Goal: Book appointment/travel/reservation

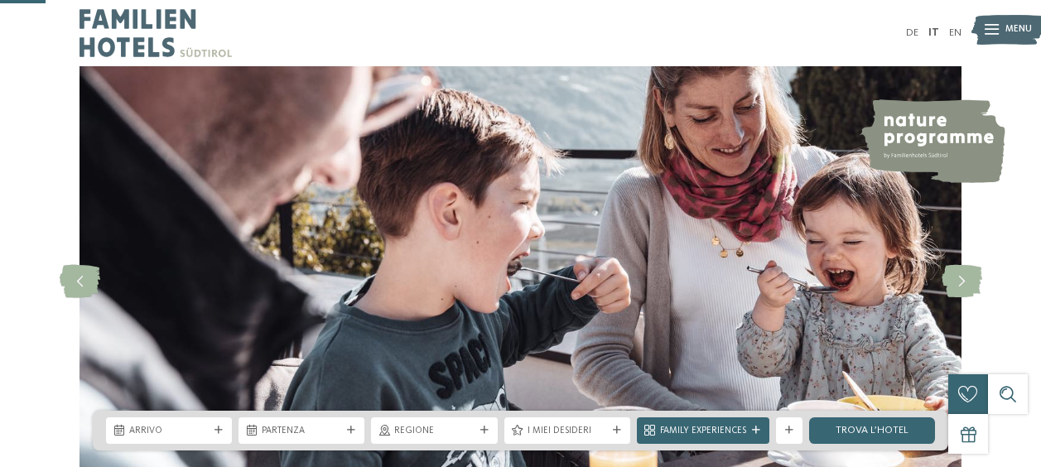
click at [216, 426] on icon at bounding box center [218, 430] width 8 height 8
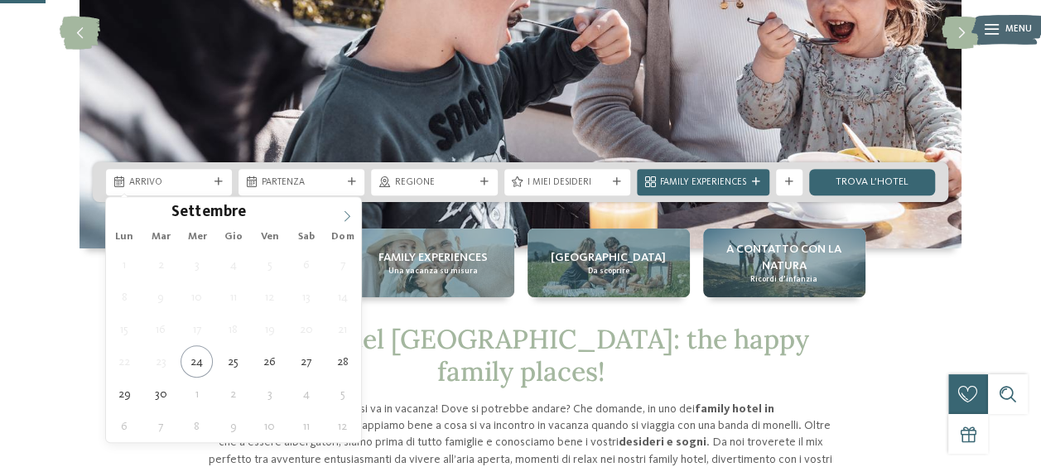
click at [343, 212] on icon at bounding box center [347, 216] width 12 height 12
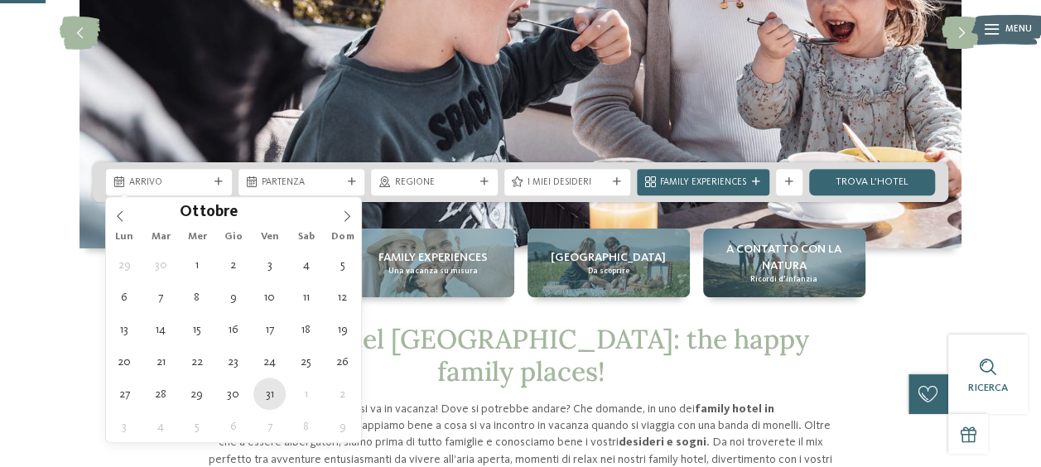
type div "[DATE]"
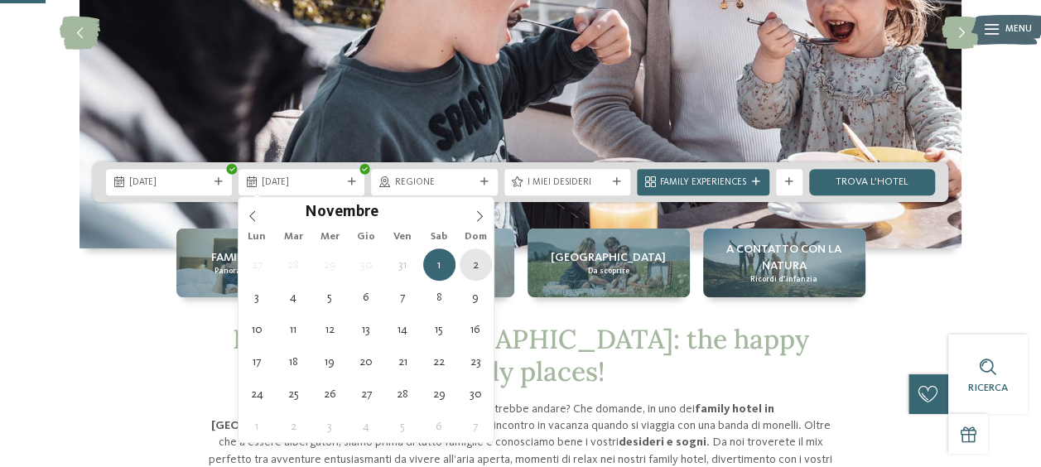
type div "[DATE]"
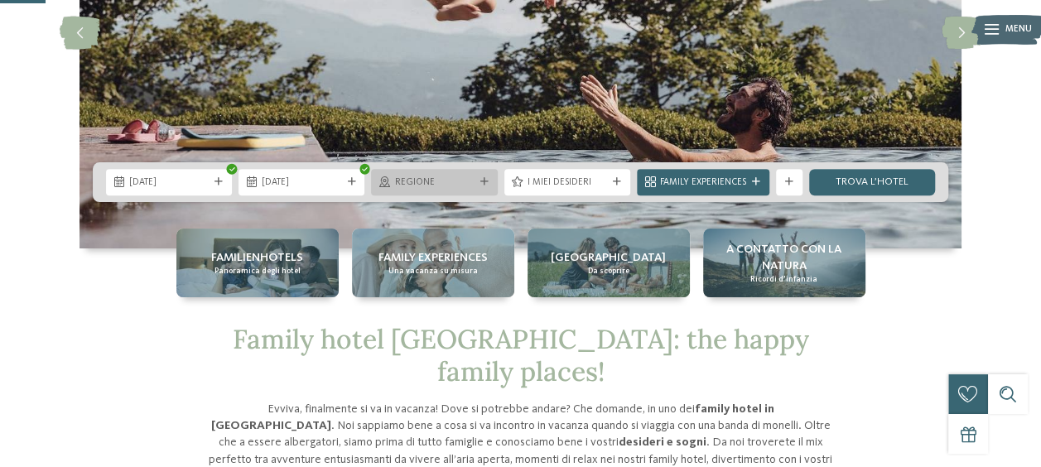
click at [480, 179] on icon at bounding box center [484, 182] width 8 height 8
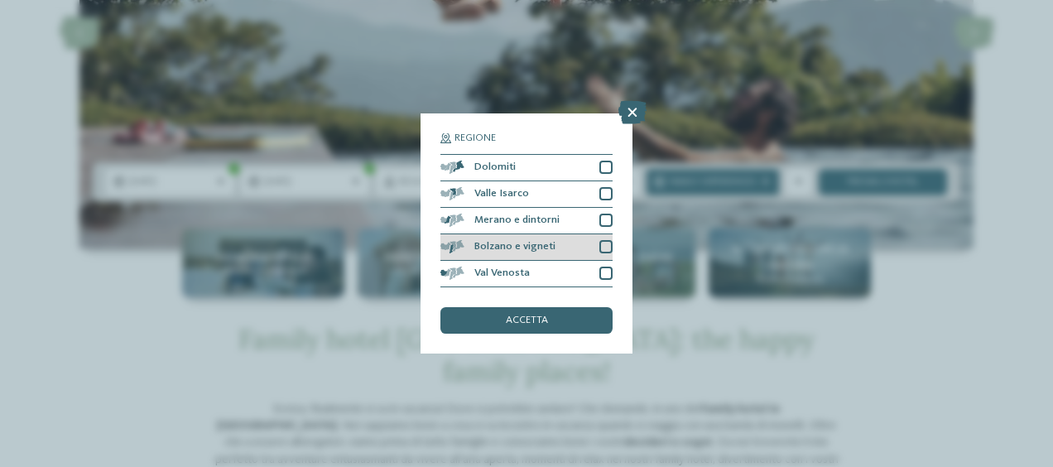
click at [606, 244] on div at bounding box center [606, 246] width 13 height 13
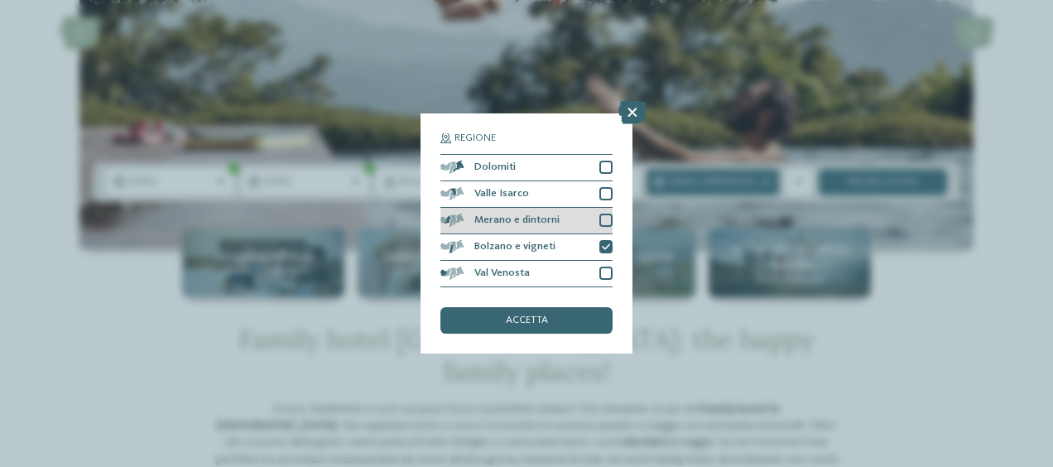
click at [606, 219] on div at bounding box center [606, 220] width 13 height 13
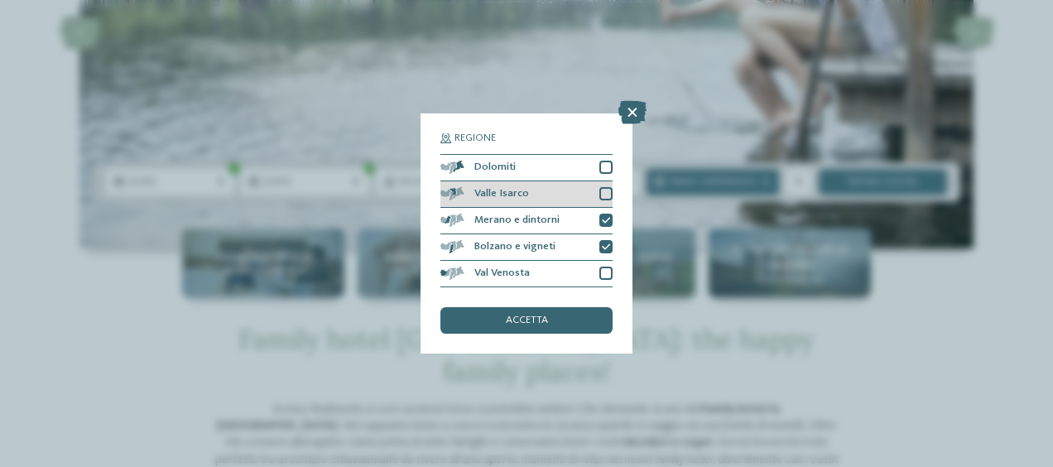
click at [609, 195] on div at bounding box center [606, 193] width 13 height 13
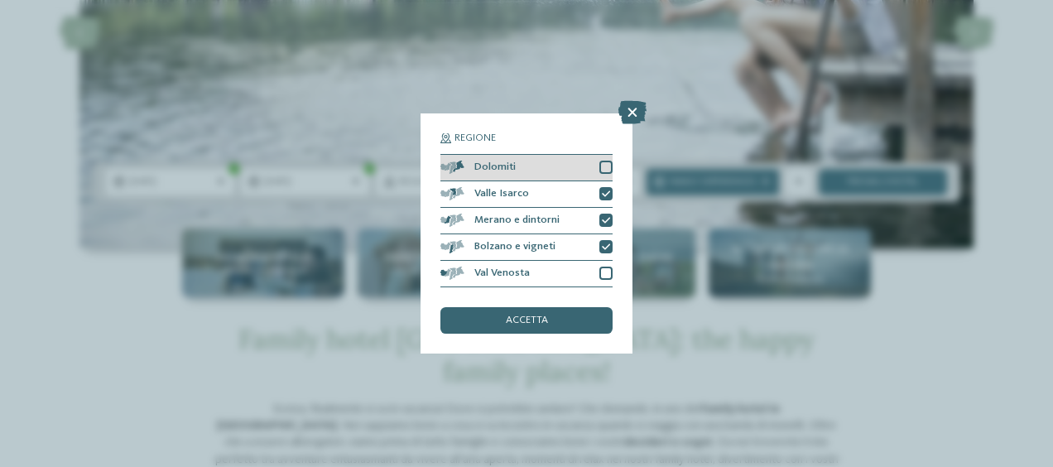
click at [605, 166] on div at bounding box center [606, 167] width 13 height 13
click at [522, 318] on span "accetta" at bounding box center [527, 321] width 42 height 11
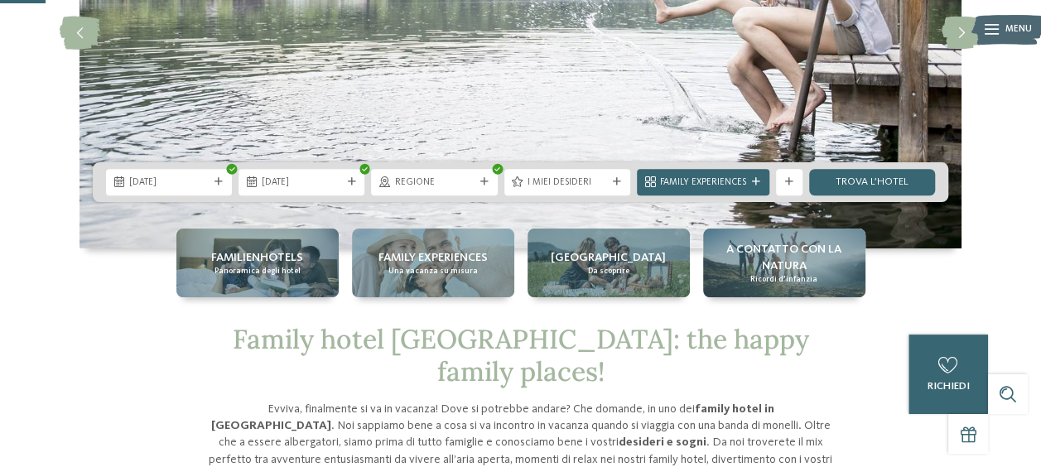
click at [616, 178] on div "I miei desideri" at bounding box center [567, 182] width 126 height 27
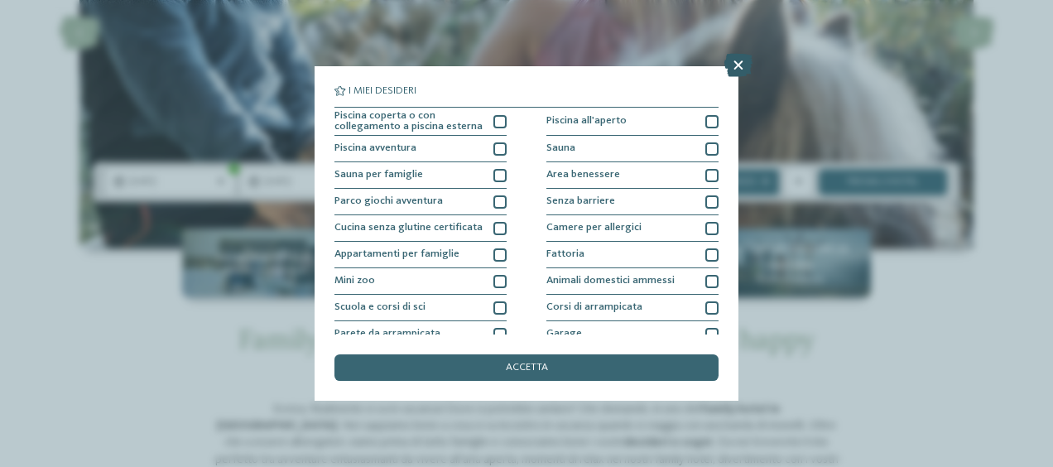
click at [735, 67] on icon at bounding box center [739, 65] width 28 height 23
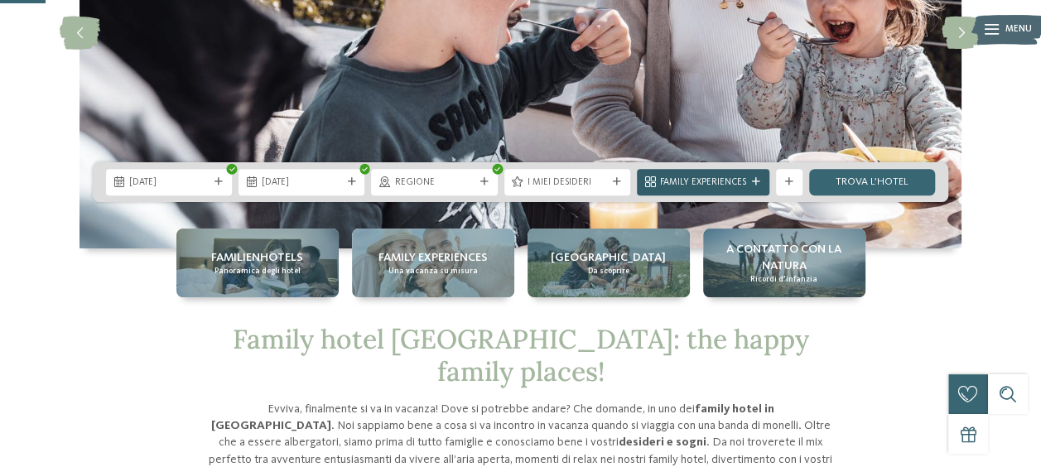
click at [753, 181] on icon at bounding box center [756, 182] width 8 height 8
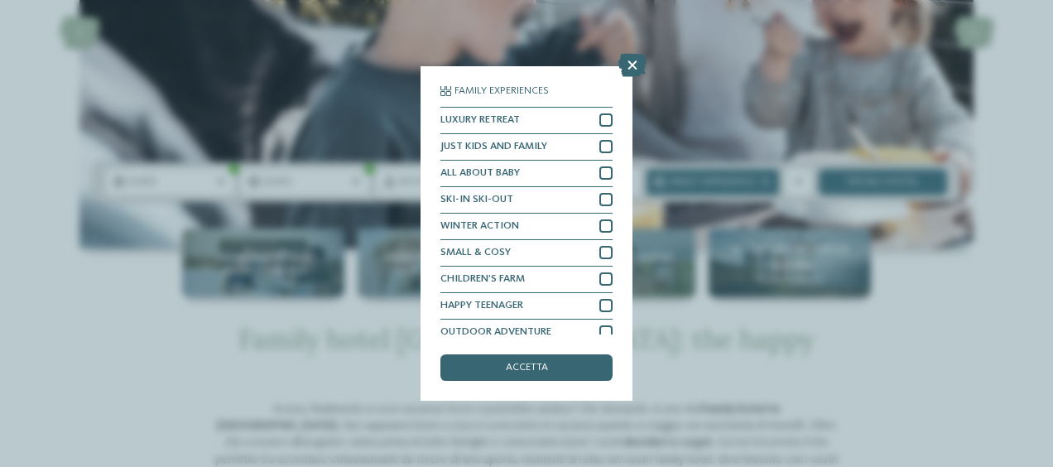
click at [557, 360] on div "accetta" at bounding box center [527, 367] width 172 height 27
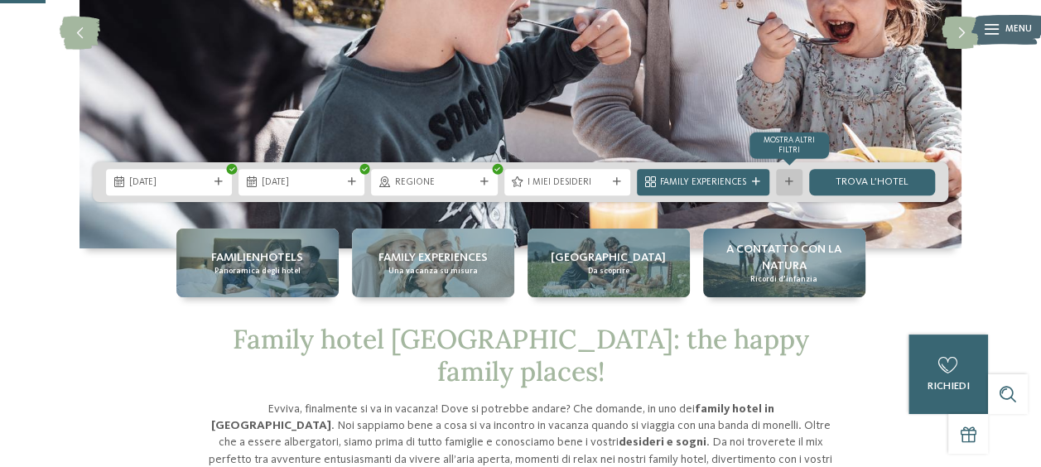
click at [788, 182] on icon at bounding box center [789, 182] width 8 height 8
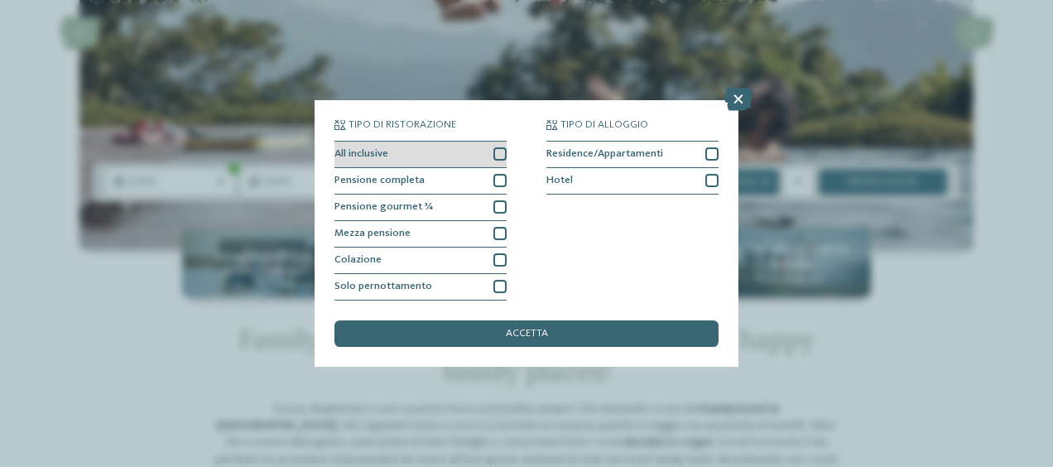
click at [499, 154] on div at bounding box center [500, 153] width 13 height 13
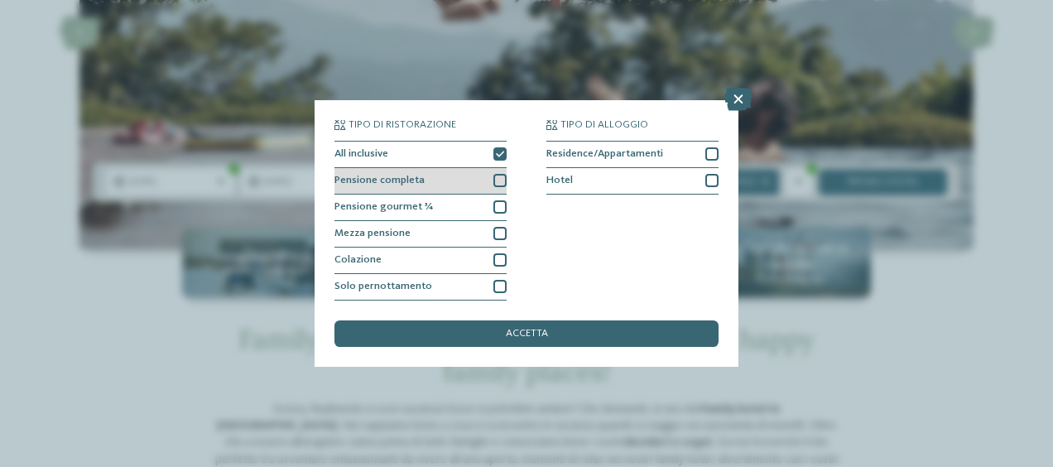
click at [501, 177] on div at bounding box center [500, 180] width 13 height 13
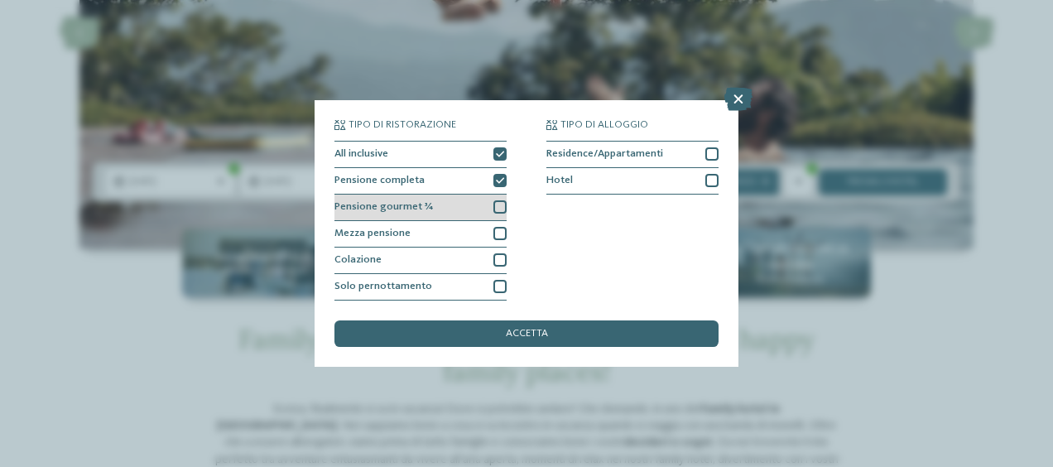
click at [504, 208] on div at bounding box center [500, 206] width 13 height 13
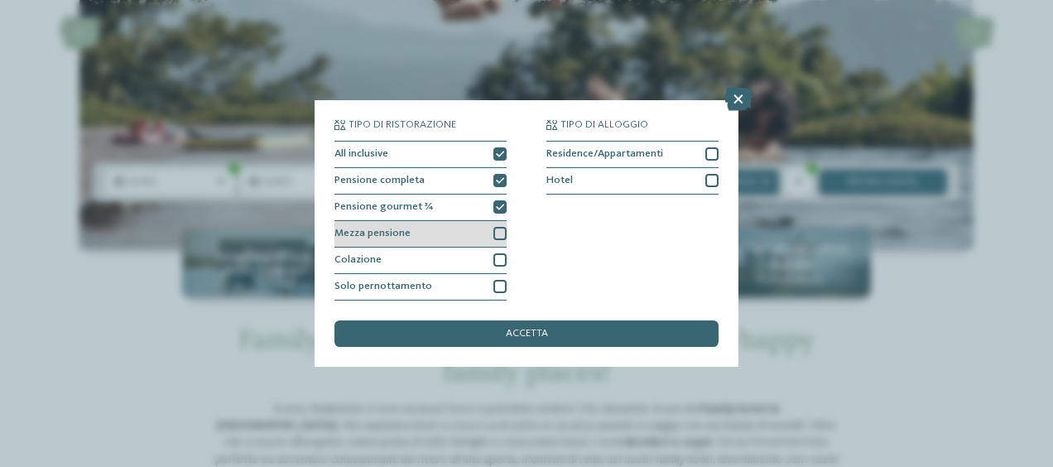
click at [493, 240] on div "Mezza pensione" at bounding box center [421, 234] width 172 height 27
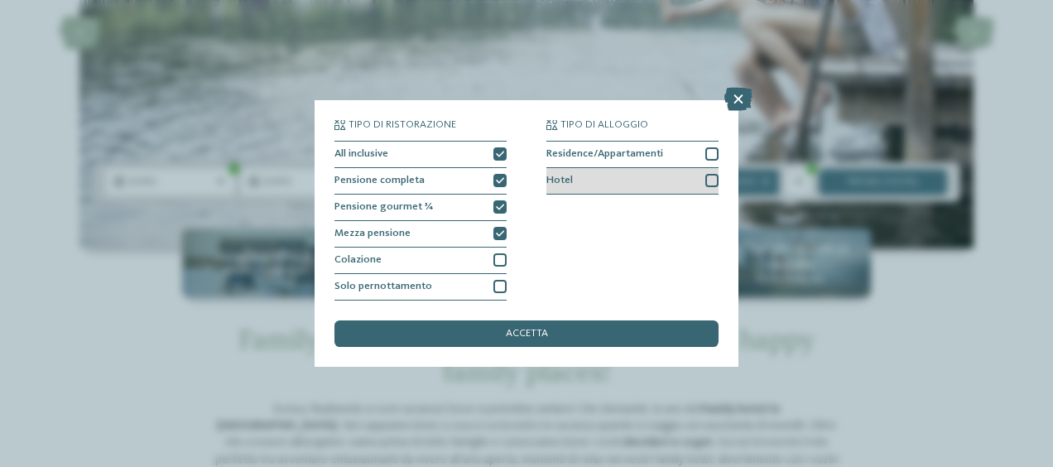
click at [706, 180] on div at bounding box center [712, 180] width 13 height 13
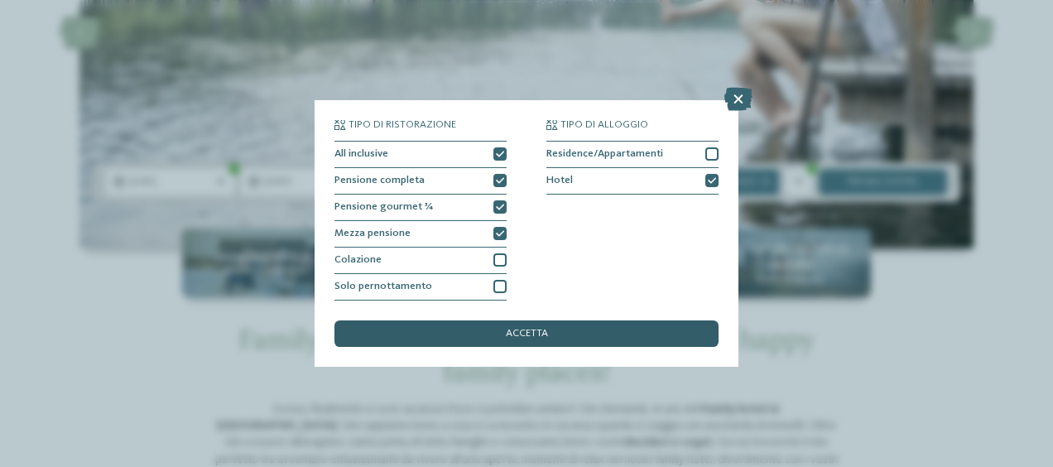
click at [520, 335] on span "accetta" at bounding box center [527, 334] width 42 height 11
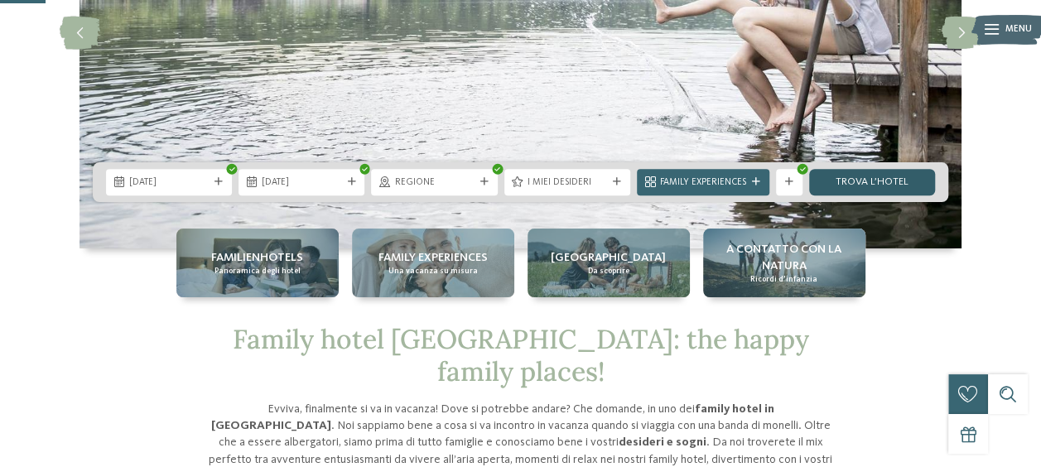
click at [899, 176] on link "trova l’hotel" at bounding box center [872, 182] width 126 height 27
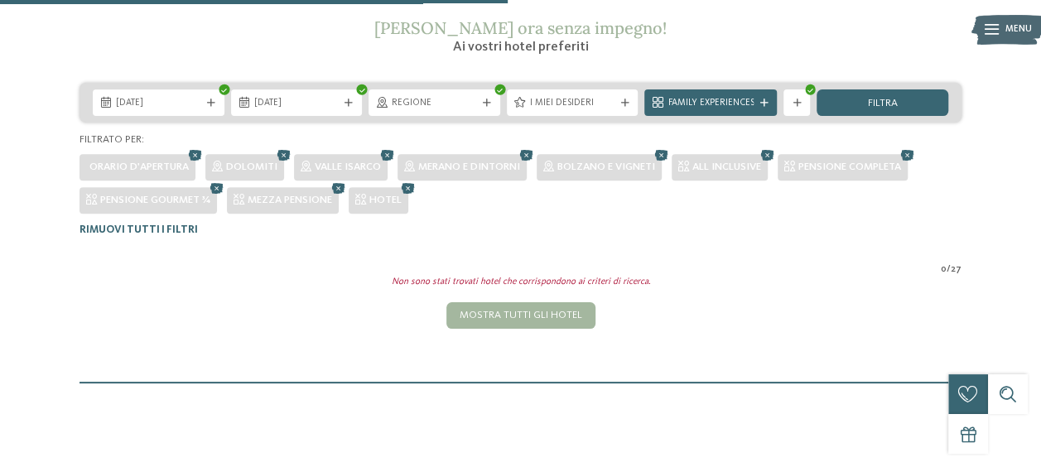
scroll to position [194, 0]
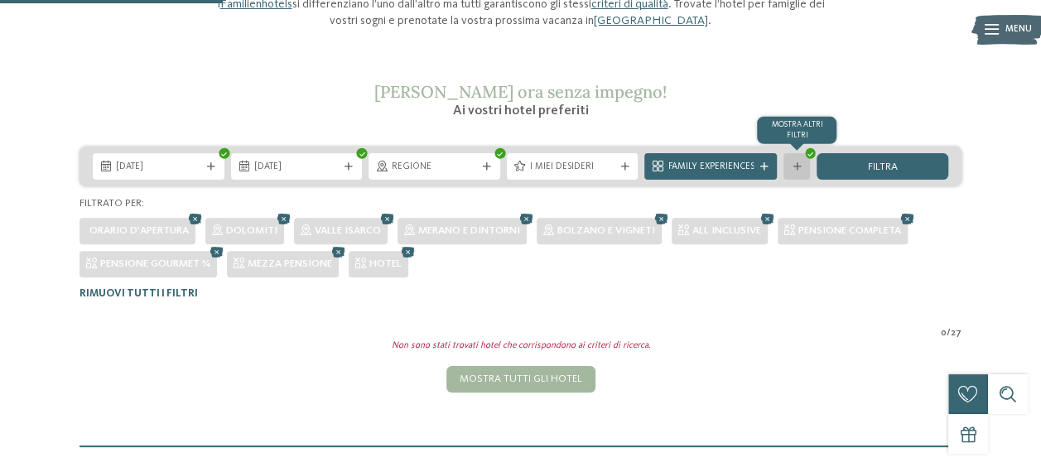
click at [797, 171] on div "mostra altri filtri" at bounding box center [796, 166] width 27 height 27
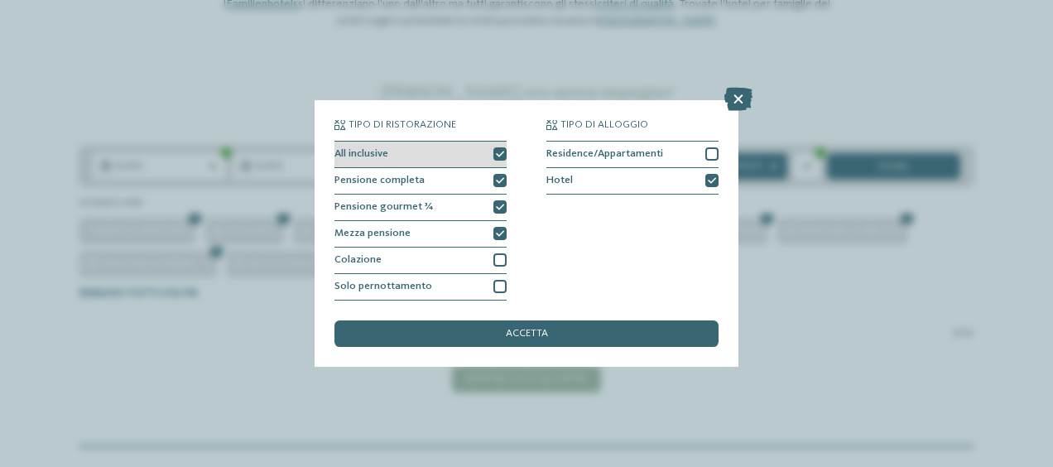
click at [499, 149] on div at bounding box center [500, 153] width 13 height 13
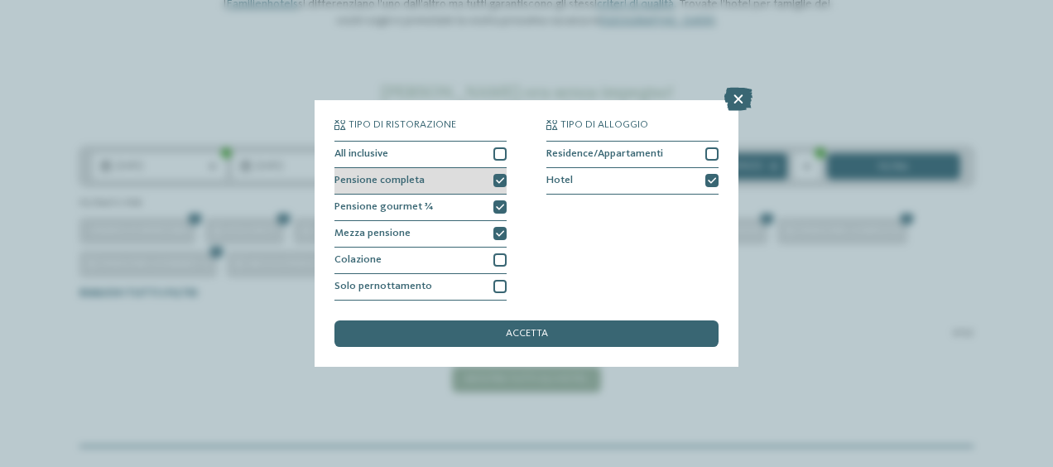
click at [500, 180] on icon at bounding box center [500, 181] width 8 height 8
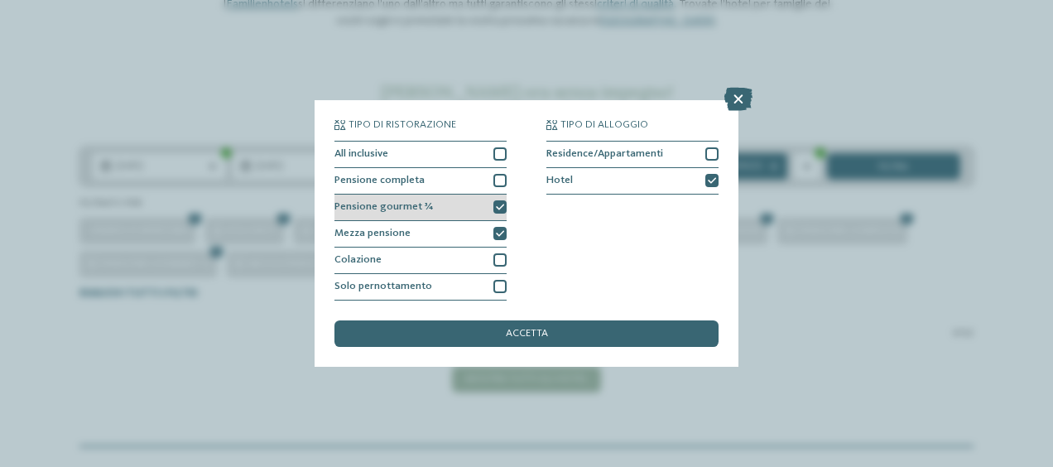
click at [499, 204] on icon at bounding box center [500, 208] width 8 height 8
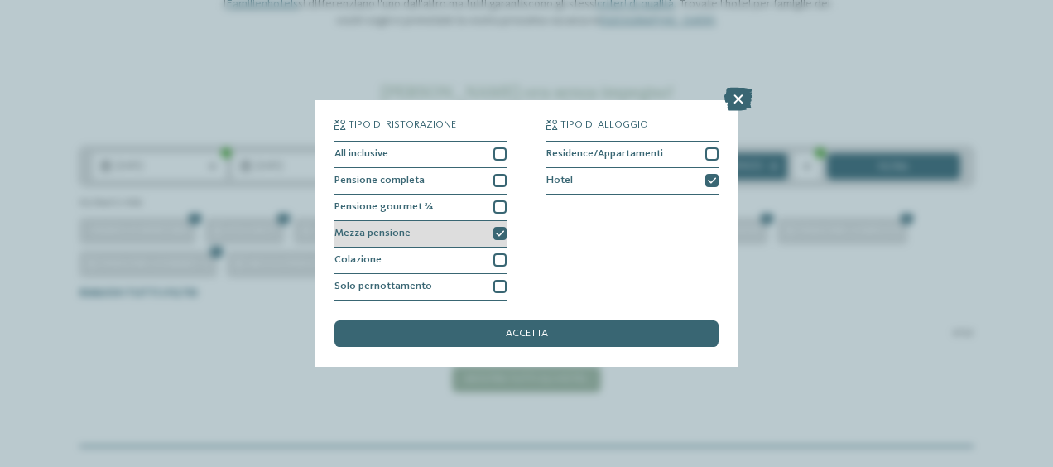
click at [500, 232] on icon at bounding box center [500, 234] width 8 height 8
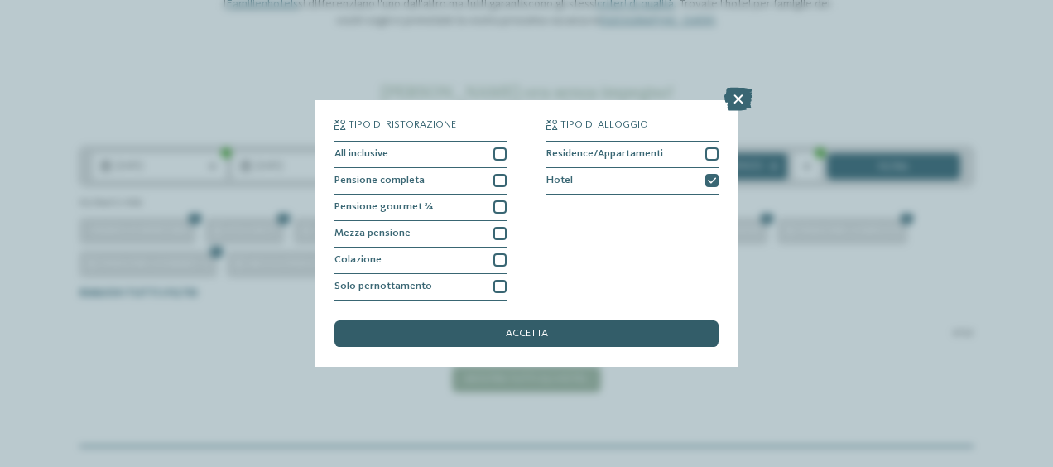
click at [510, 336] on span "accetta" at bounding box center [527, 334] width 42 height 11
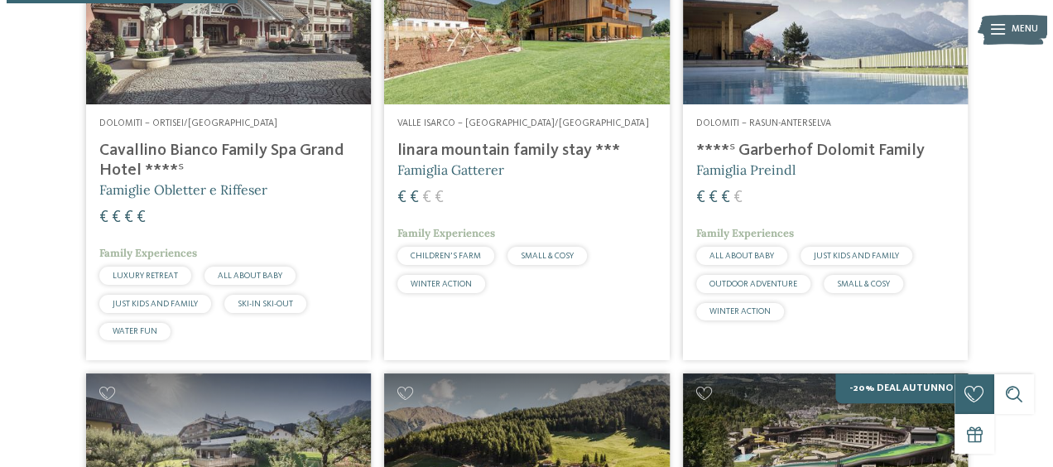
scroll to position [492, 0]
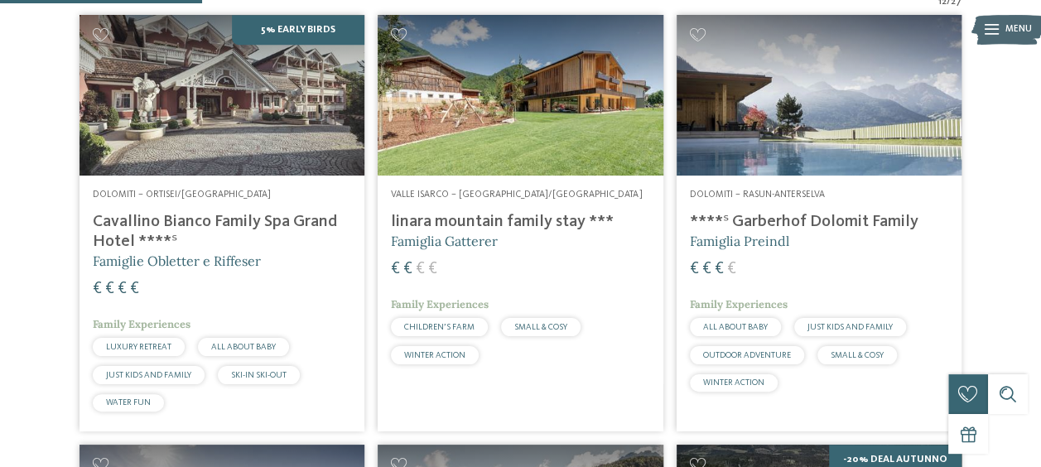
click at [262, 123] on img at bounding box center [222, 95] width 285 height 161
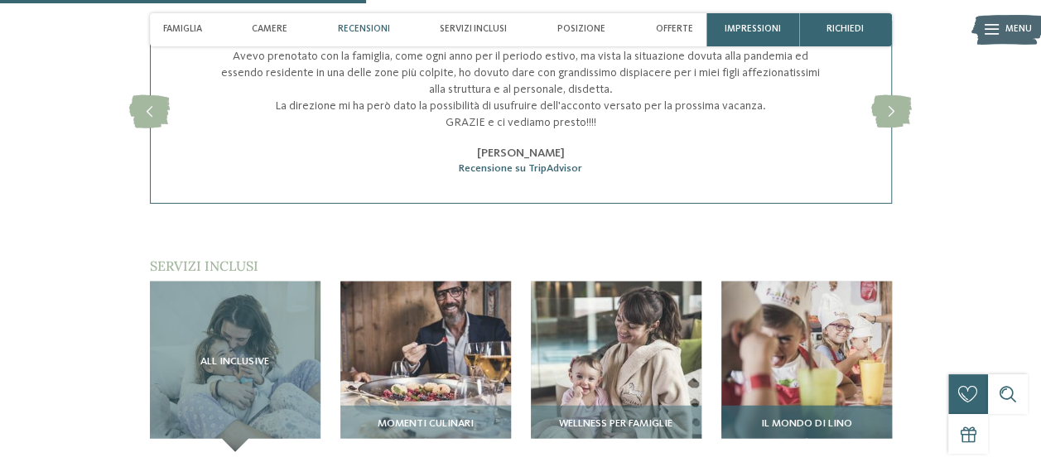
scroll to position [1988, 0]
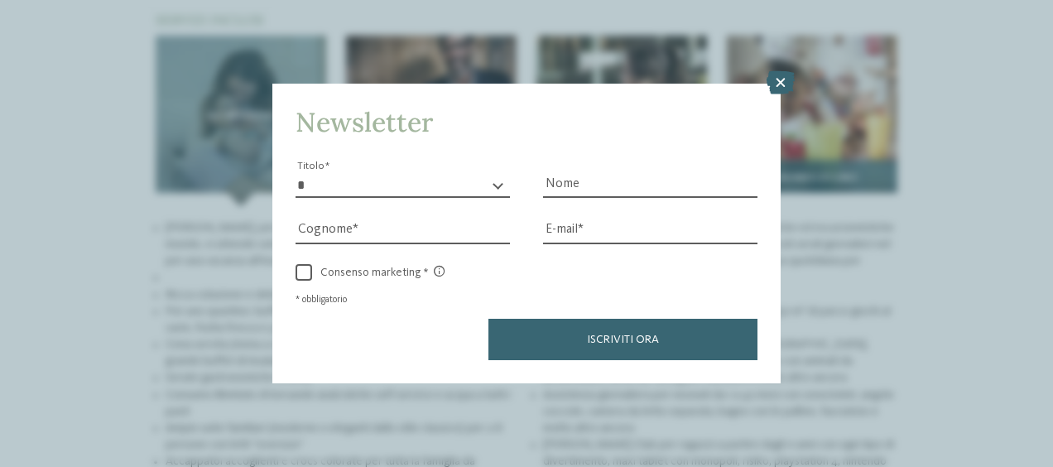
click at [778, 87] on icon at bounding box center [781, 82] width 28 height 23
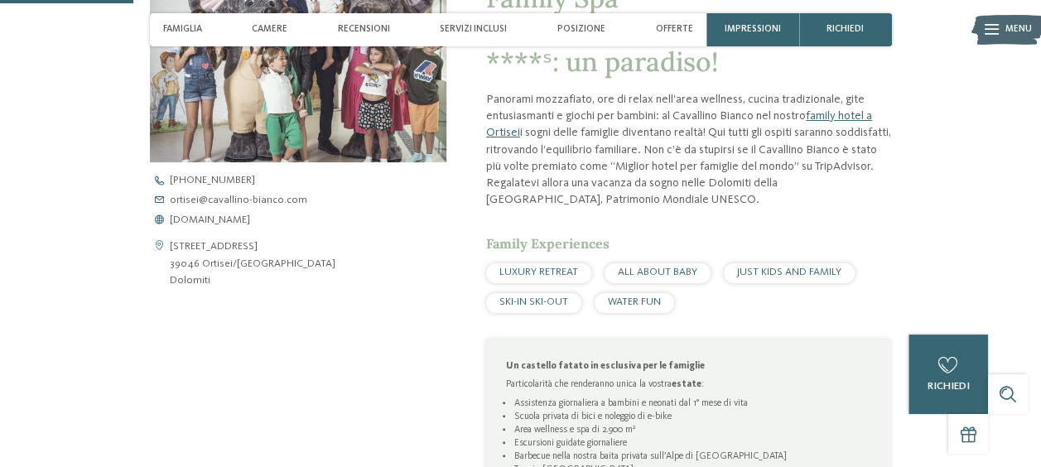
scroll to position [331, 0]
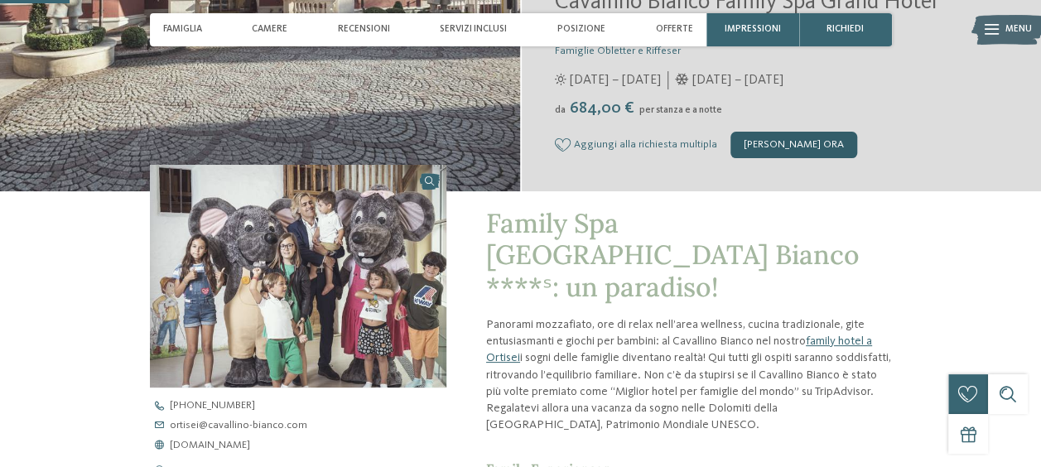
click at [779, 151] on div "[PERSON_NAME] ora" at bounding box center [793, 145] width 127 height 27
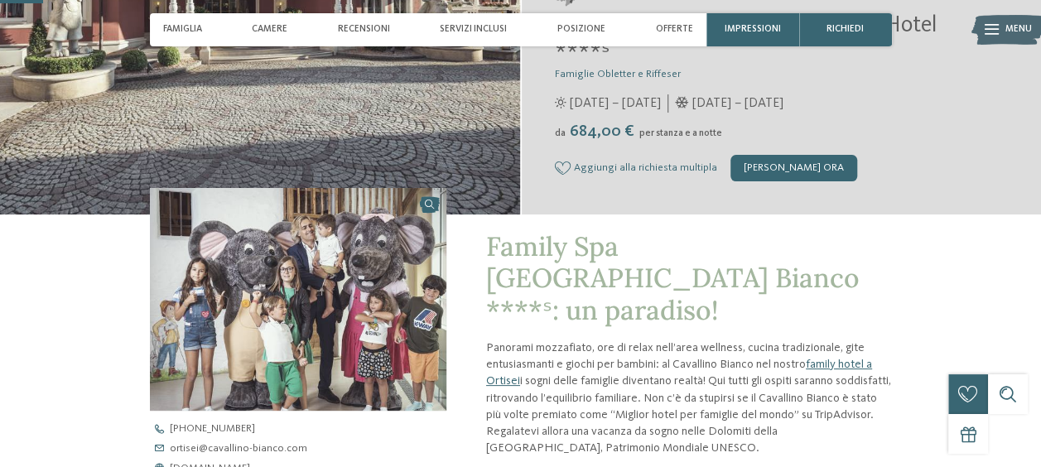
scroll to position [205, 0]
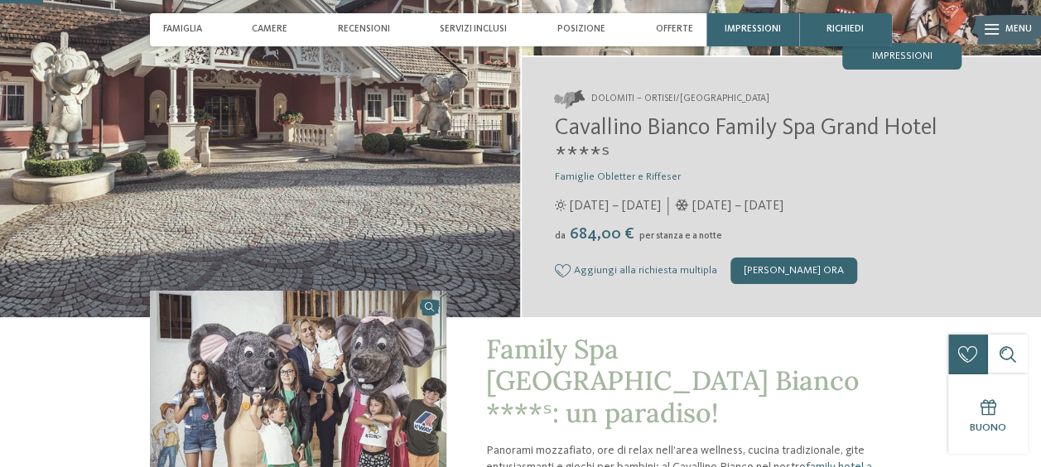
click at [565, 269] on icon at bounding box center [563, 270] width 16 height 13
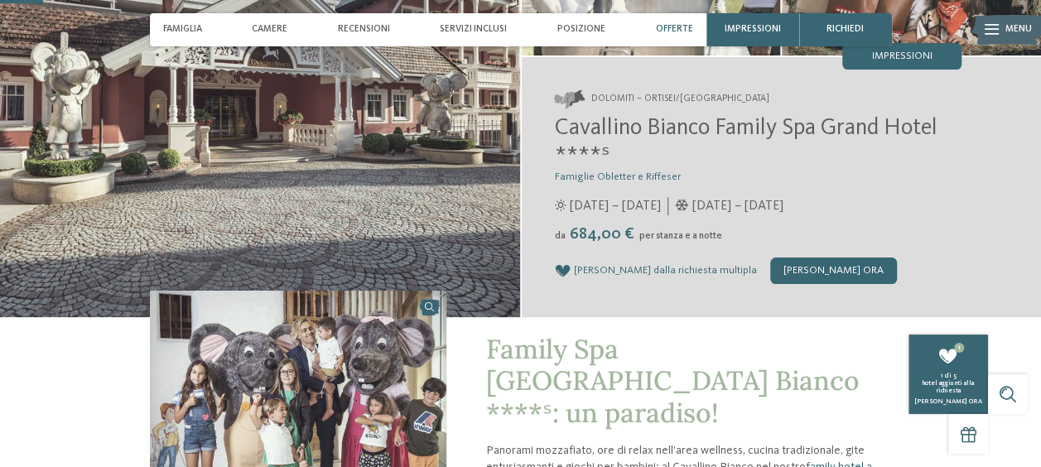
click at [674, 36] on div "Offerte" at bounding box center [673, 29] width 51 height 33
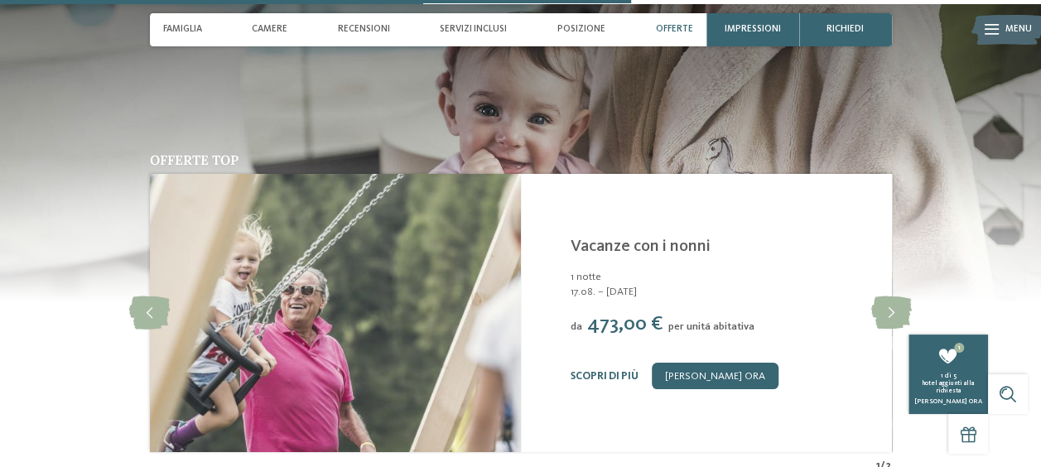
scroll to position [2996, 0]
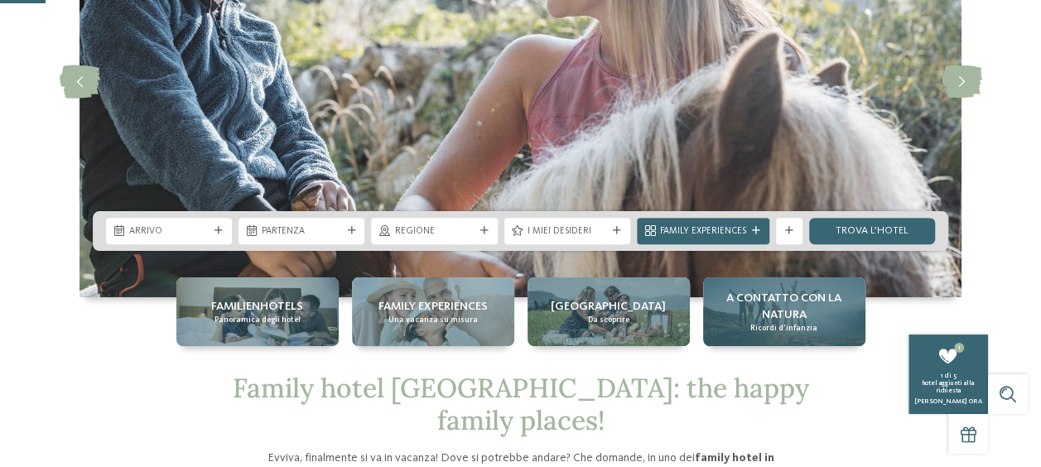
scroll to position [248, 0]
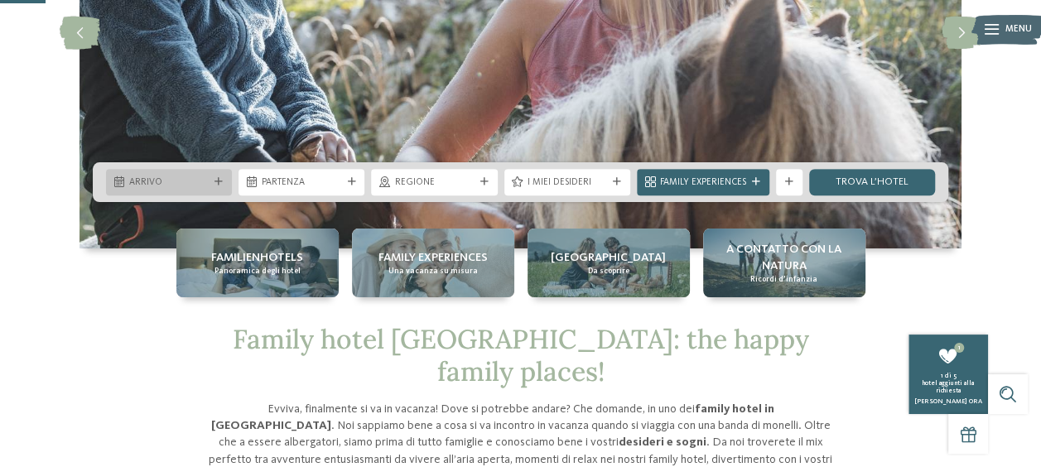
click at [208, 182] on span "Arrivo" at bounding box center [169, 182] width 80 height 13
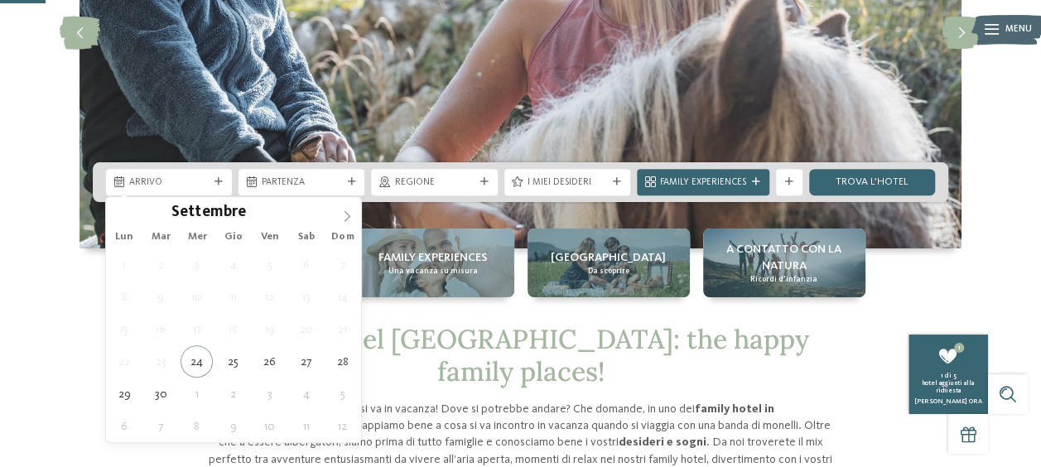
click at [341, 217] on icon at bounding box center [347, 216] width 12 height 12
type div "31.10.2025"
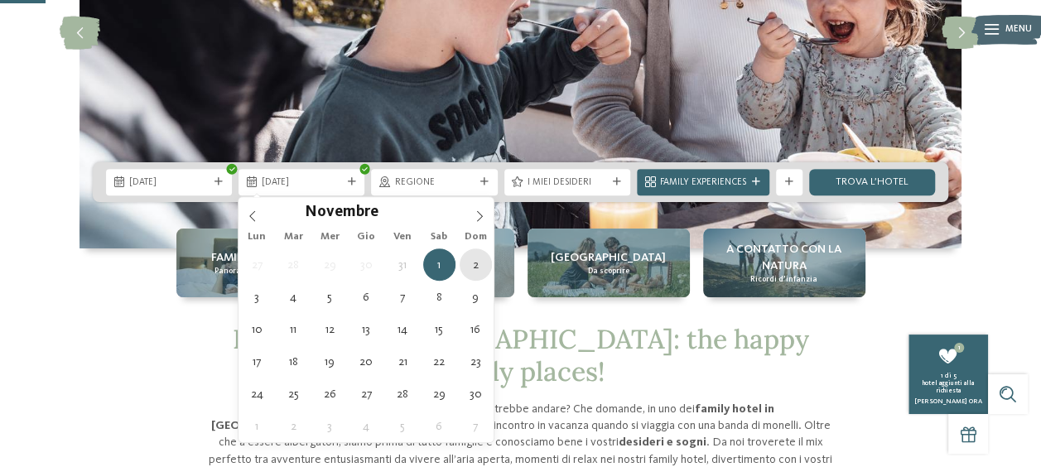
type div "[DATE]"
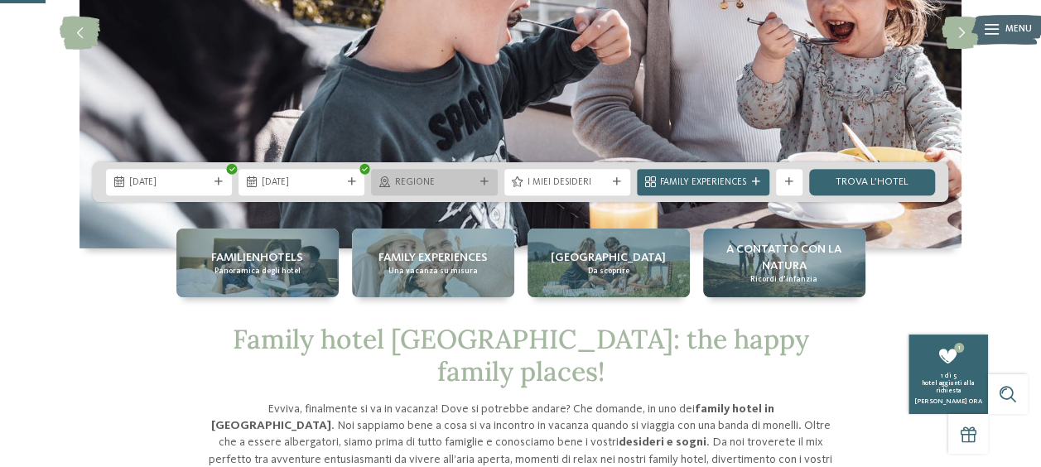
click at [481, 186] on icon at bounding box center [484, 182] width 8 height 8
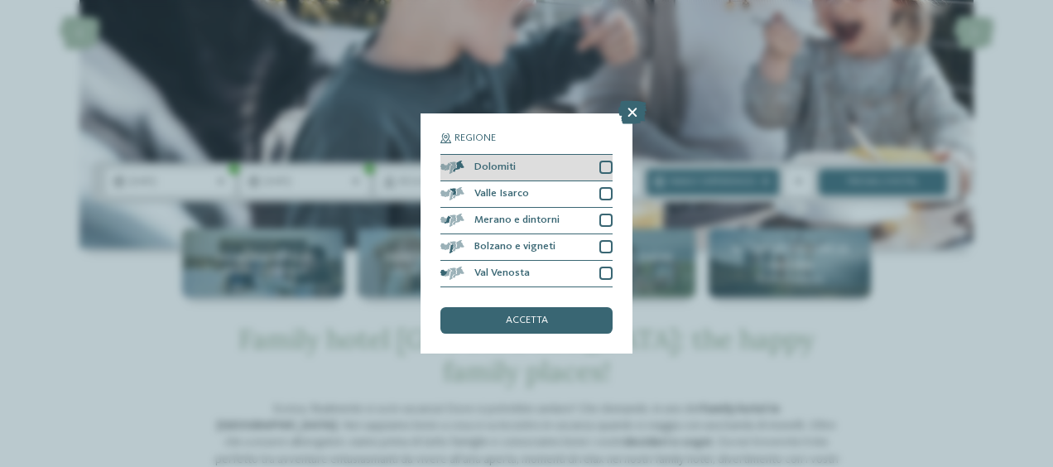
click at [604, 166] on div at bounding box center [606, 167] width 13 height 13
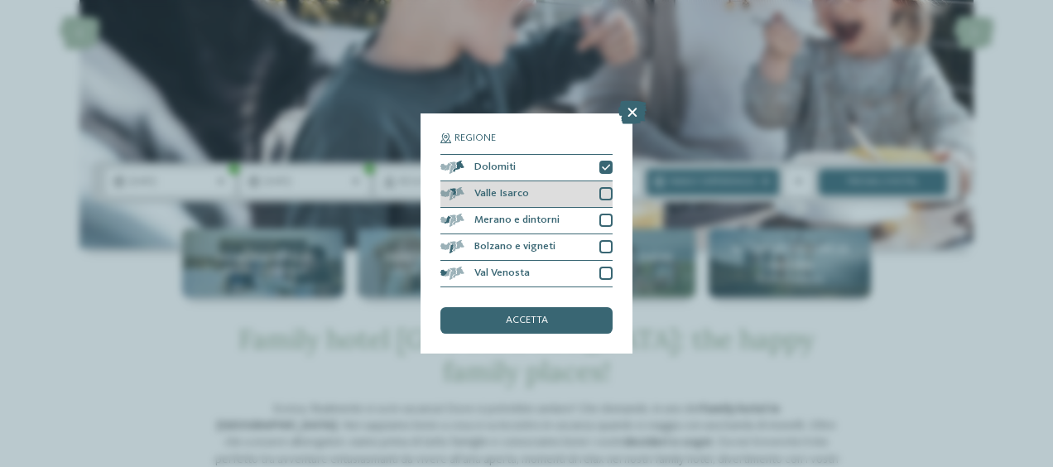
click at [605, 190] on div at bounding box center [606, 193] width 13 height 13
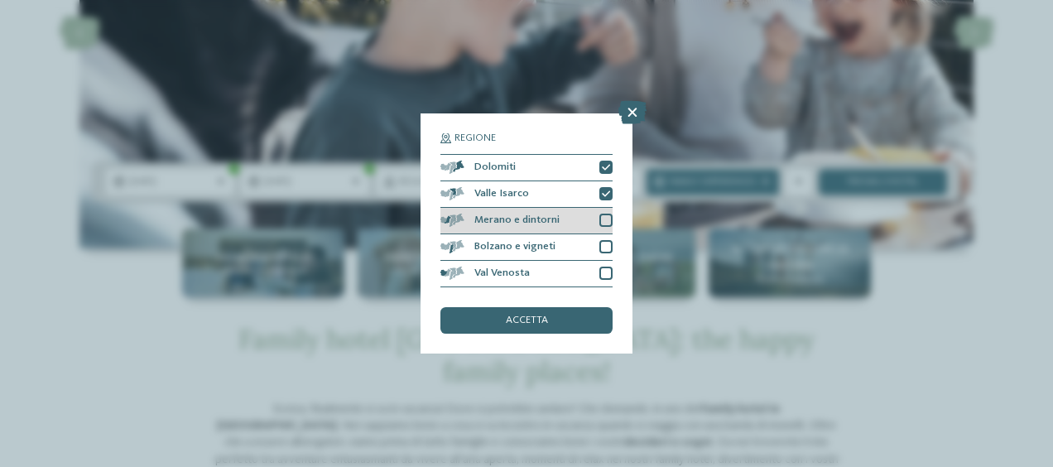
click at [607, 221] on div at bounding box center [606, 220] width 13 height 13
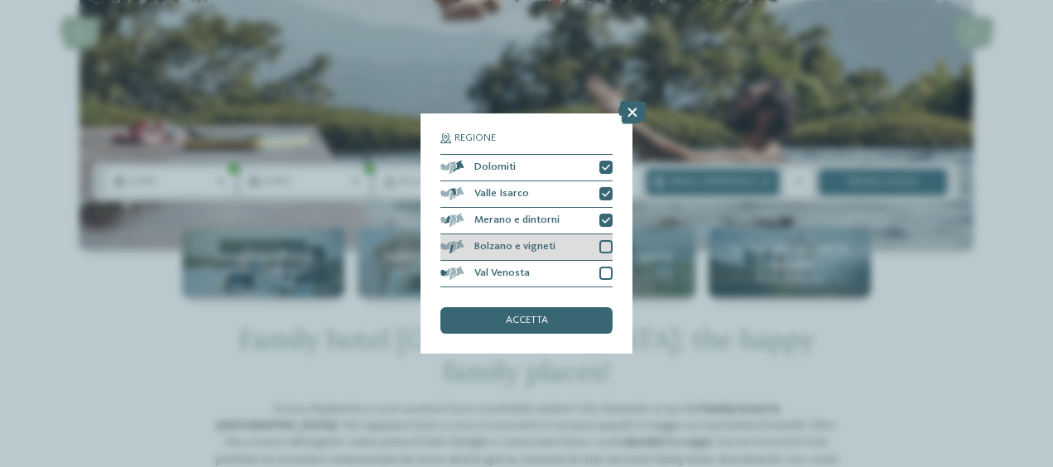
click at [603, 242] on div at bounding box center [606, 246] width 13 height 13
click at [515, 321] on span "accetta" at bounding box center [527, 321] width 42 height 11
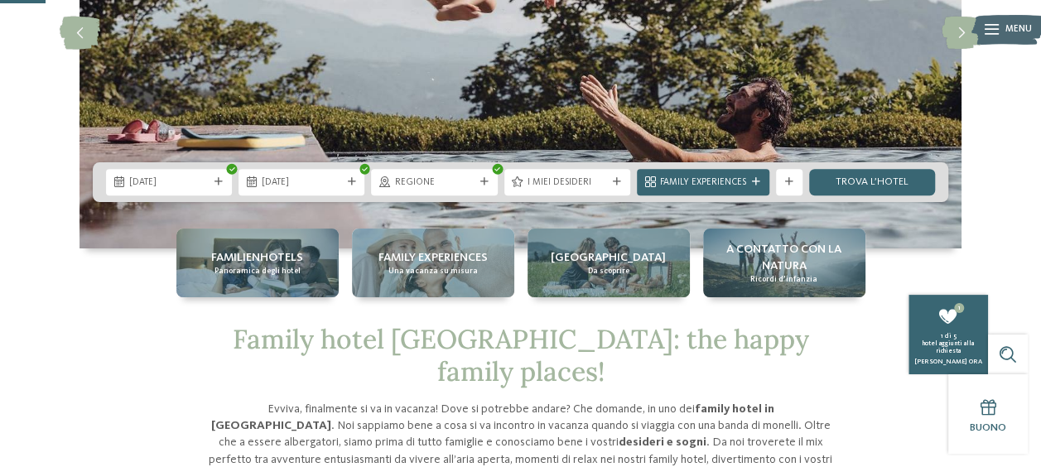
click at [792, 179] on icon at bounding box center [789, 182] width 8 height 8
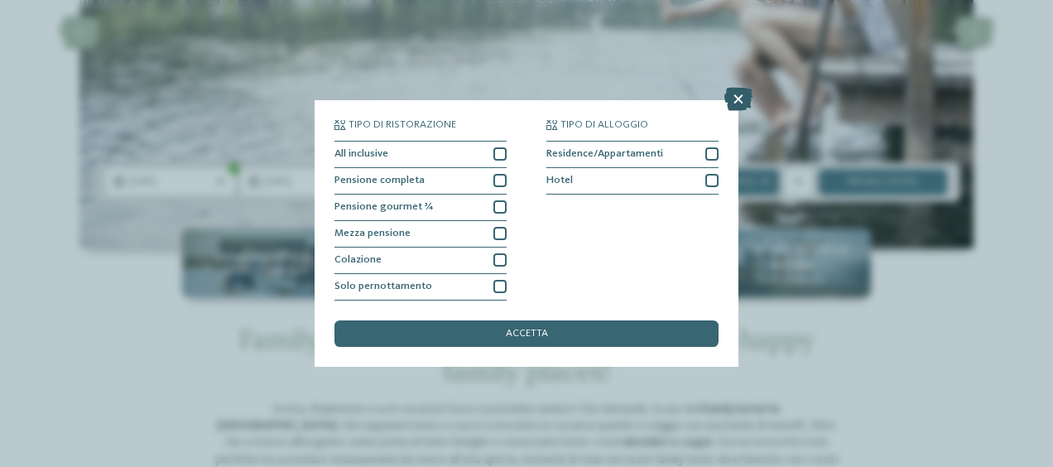
click at [736, 104] on icon at bounding box center [739, 99] width 28 height 23
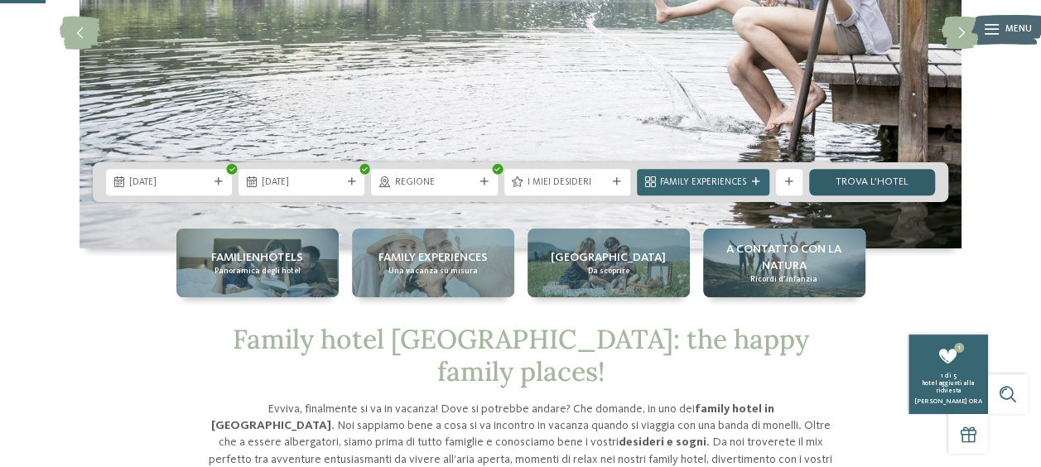
click at [898, 177] on link "trova l’hotel" at bounding box center [872, 182] width 126 height 27
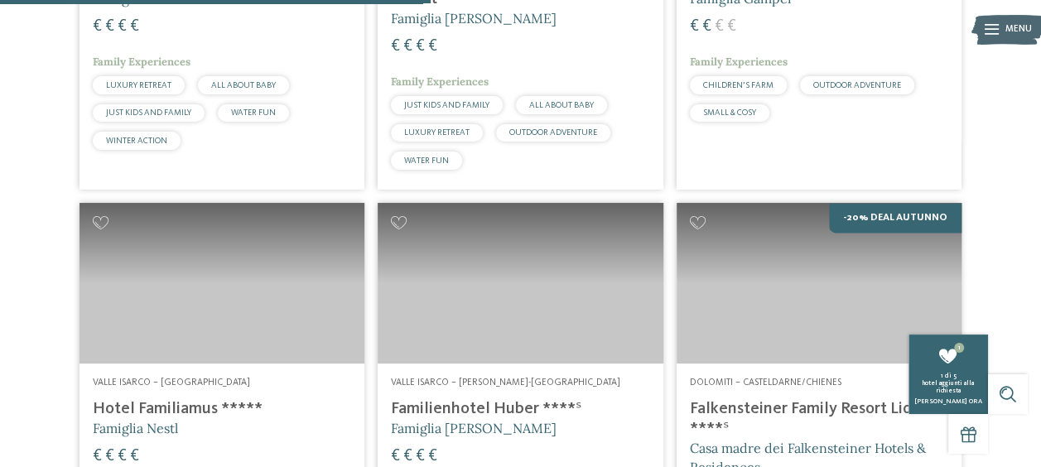
scroll to position [1320, 0]
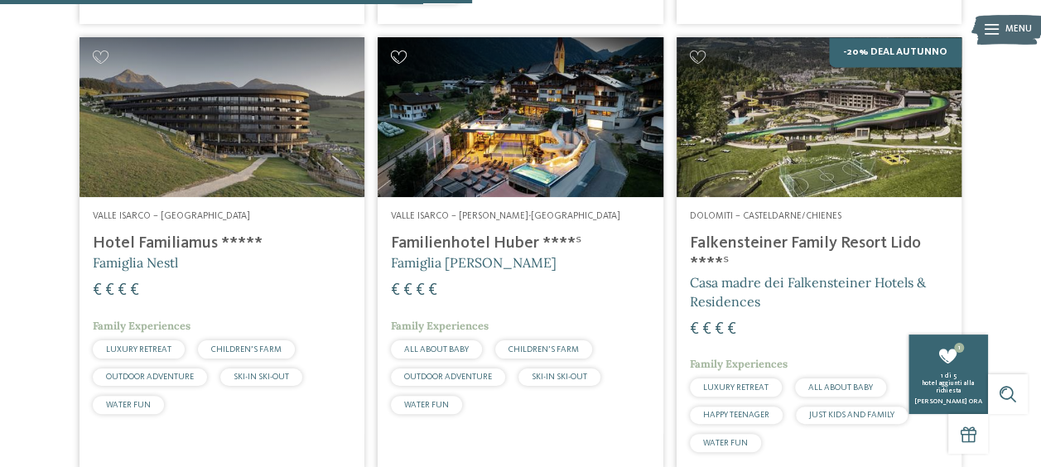
click at [404, 51] on icon at bounding box center [399, 57] width 16 height 13
click at [700, 51] on icon at bounding box center [698, 57] width 16 height 13
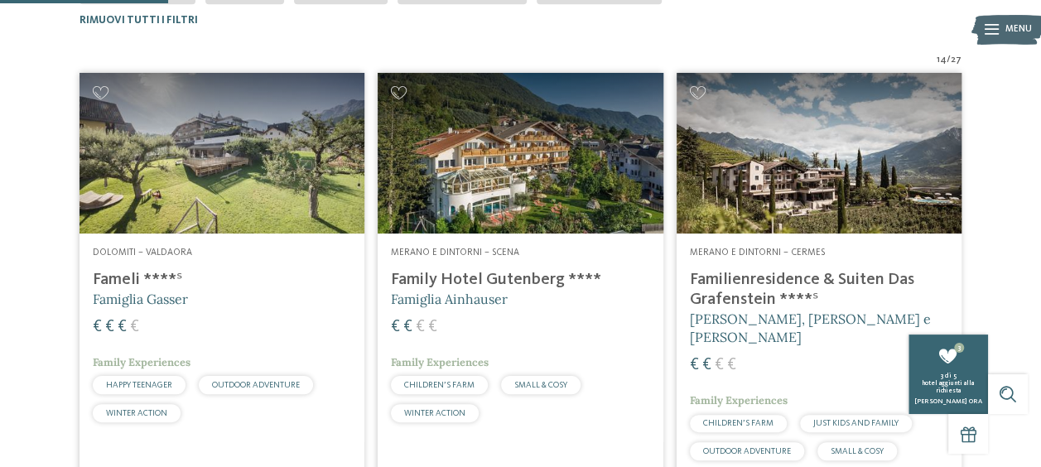
scroll to position [409, 0]
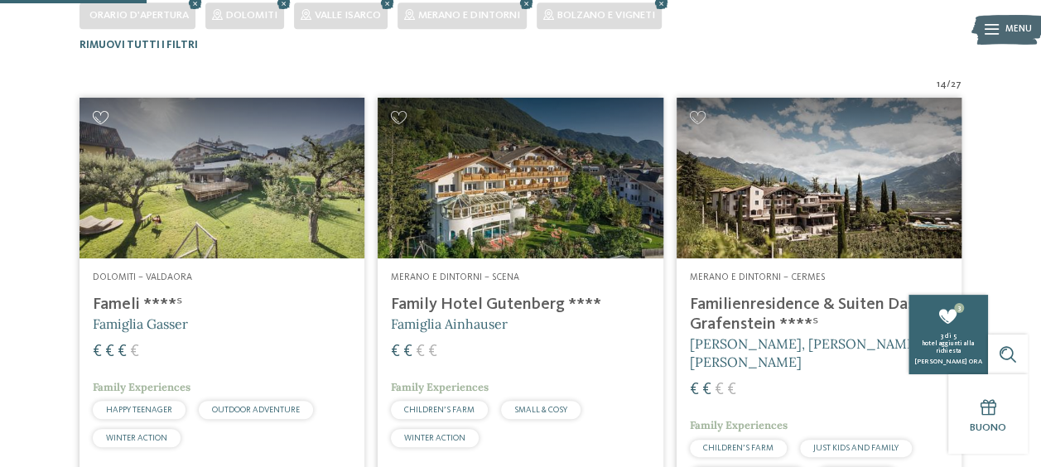
click at [102, 118] on icon at bounding box center [101, 117] width 16 height 13
click at [404, 119] on icon at bounding box center [399, 117] width 16 height 13
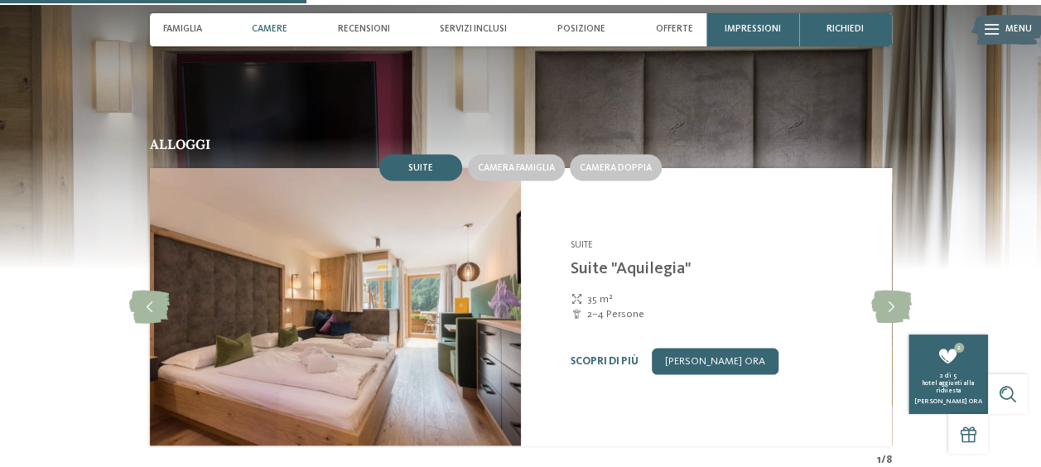
scroll to position [1573, 0]
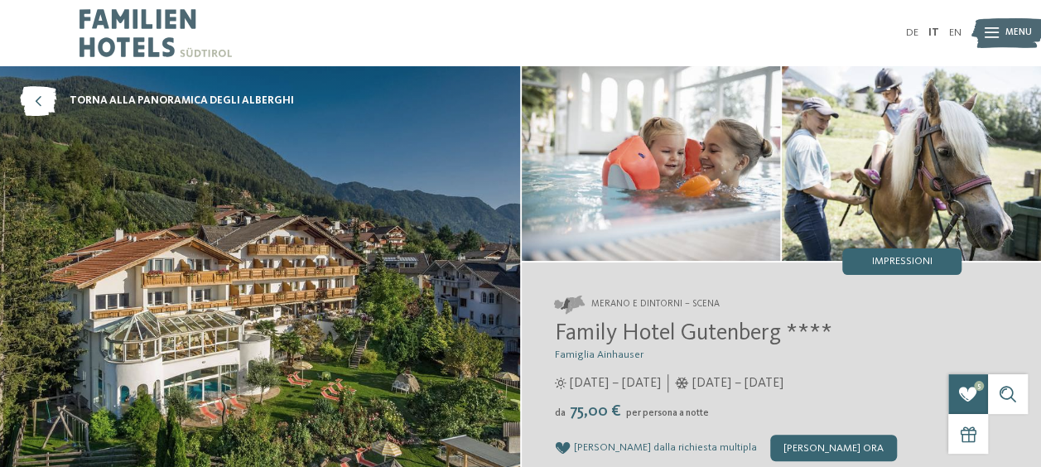
click at [179, 97] on span "torna alla panoramica degli alberghi" at bounding box center [182, 101] width 224 height 15
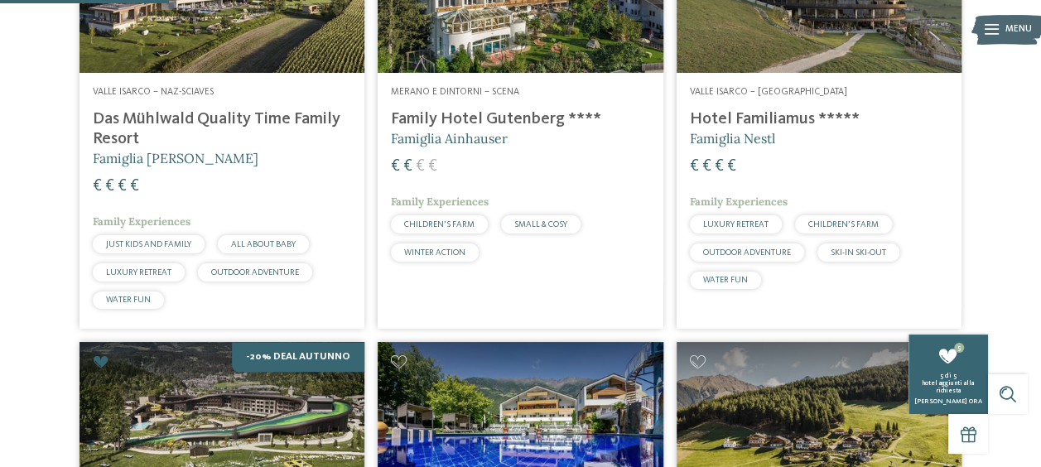
scroll to position [478, 0]
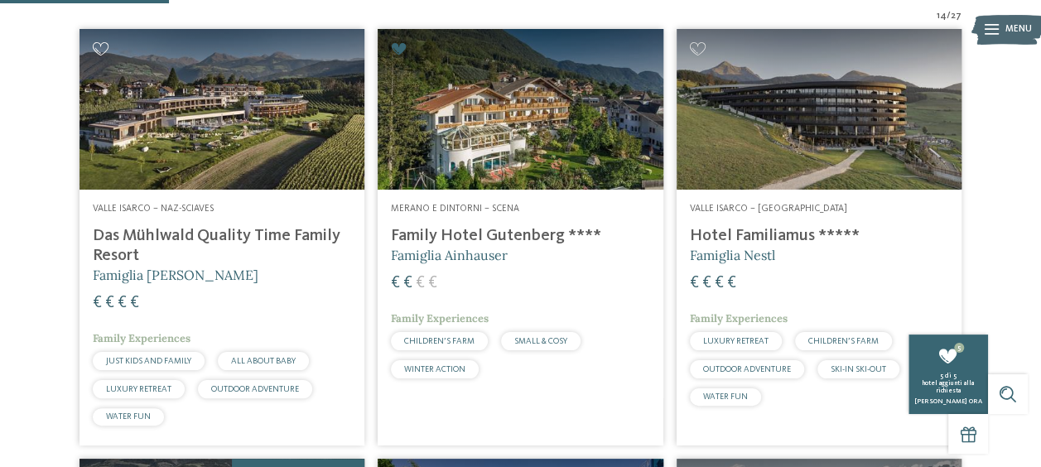
click at [96, 51] on icon at bounding box center [101, 48] width 16 height 13
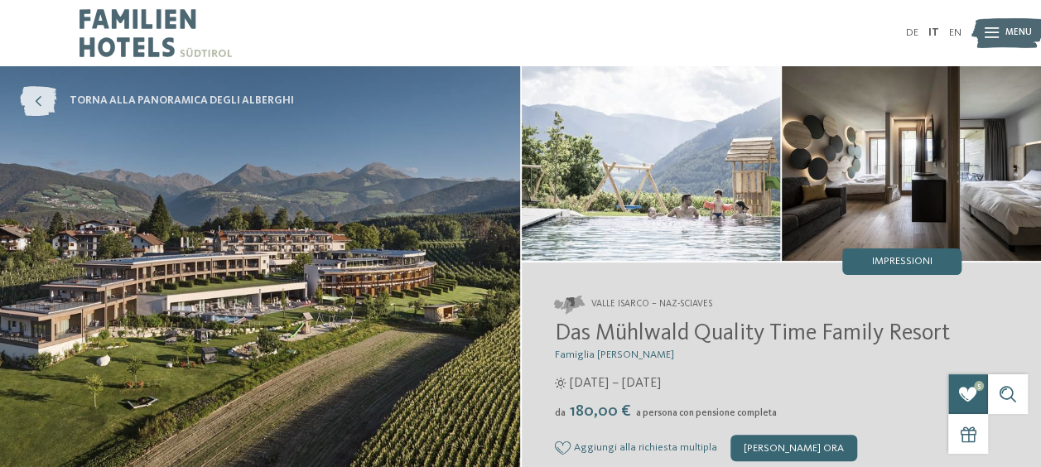
click at [42, 99] on icon at bounding box center [38, 101] width 36 height 30
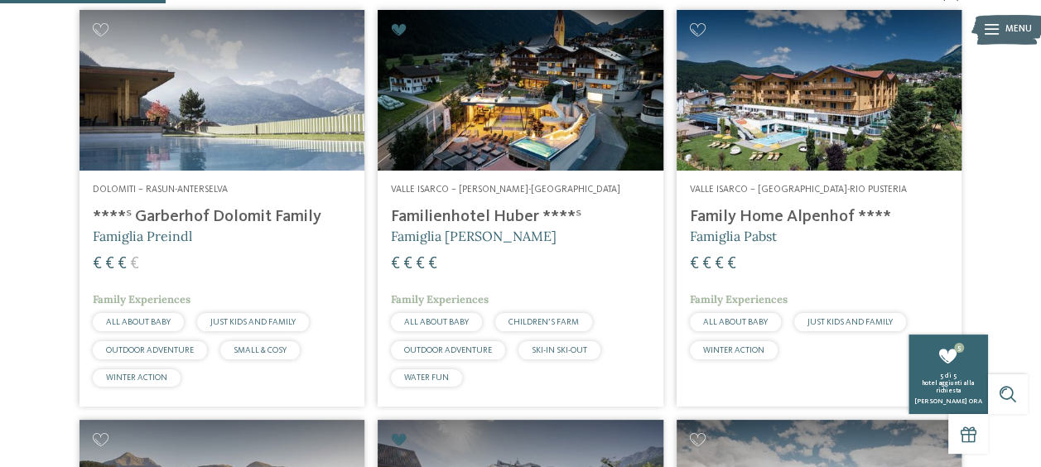
scroll to position [414, 0]
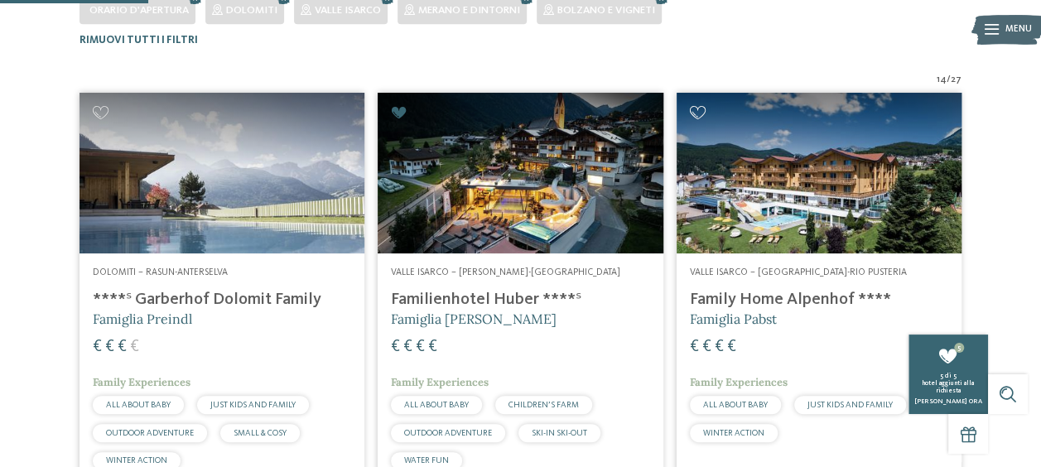
click at [699, 115] on icon at bounding box center [698, 112] width 16 height 13
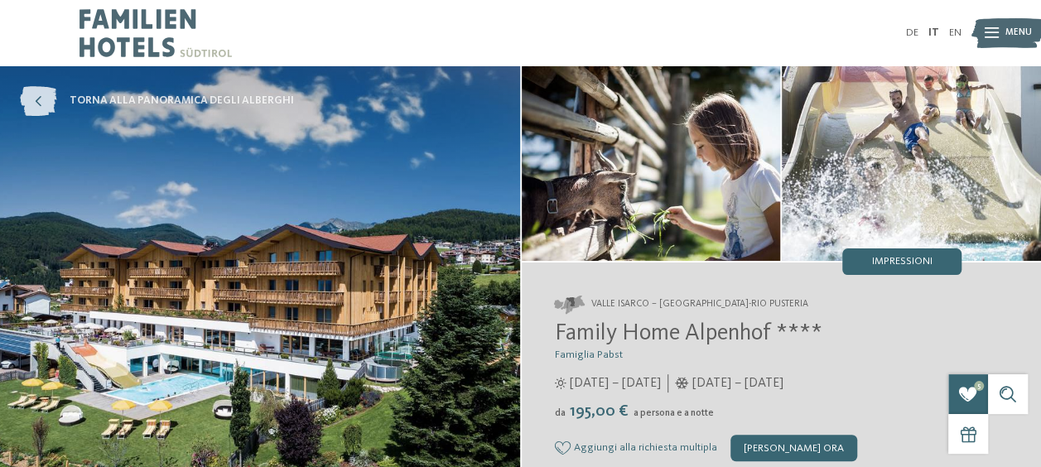
click at [95, 98] on span "torna alla panoramica degli alberghi" at bounding box center [182, 101] width 224 height 15
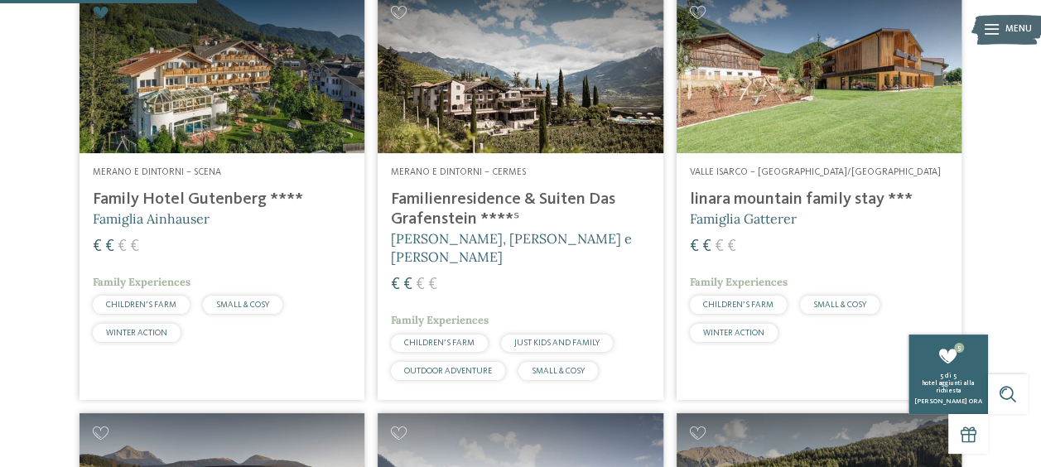
scroll to position [492, 0]
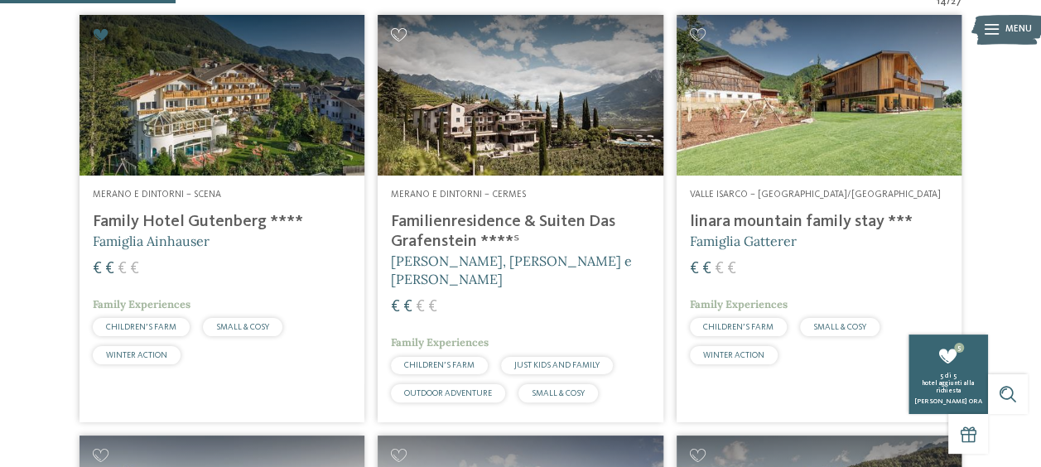
click at [402, 36] on icon at bounding box center [399, 34] width 16 height 13
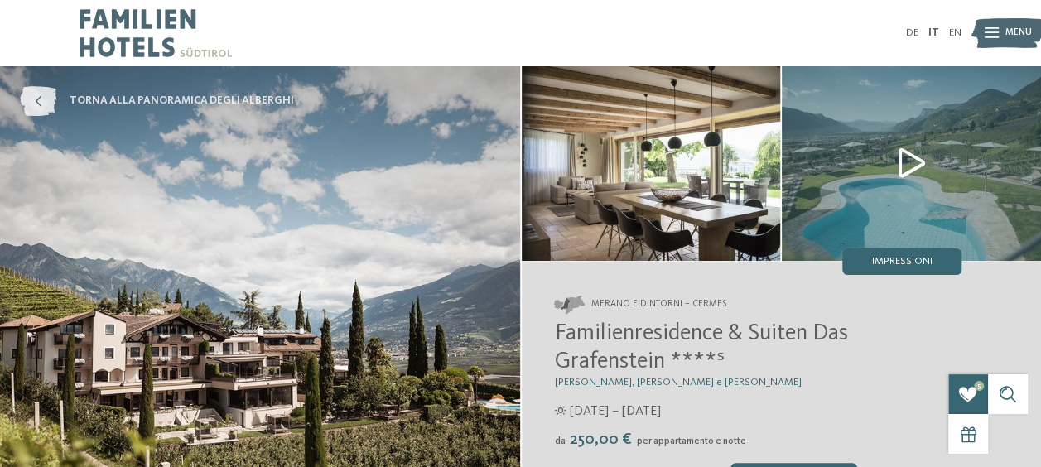
click at [137, 104] on span "torna alla panoramica degli alberghi" at bounding box center [182, 101] width 224 height 15
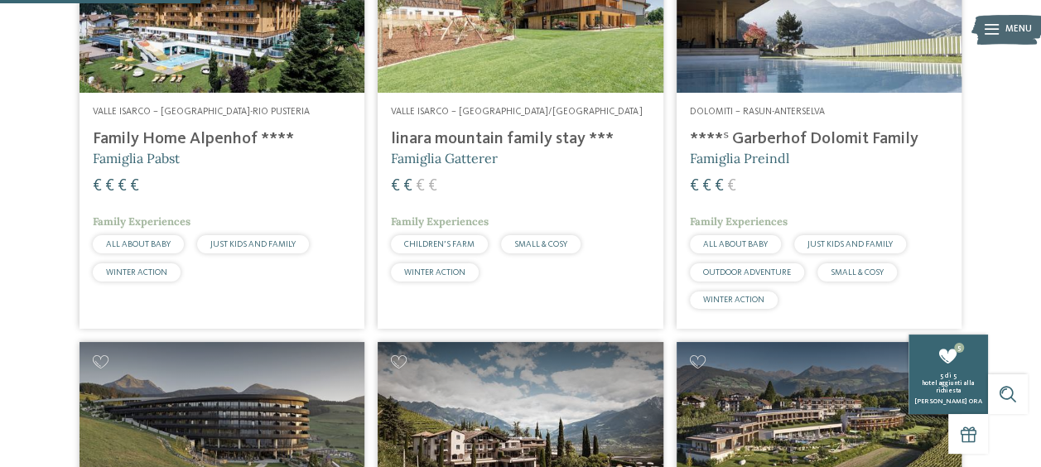
scroll to position [806, 0]
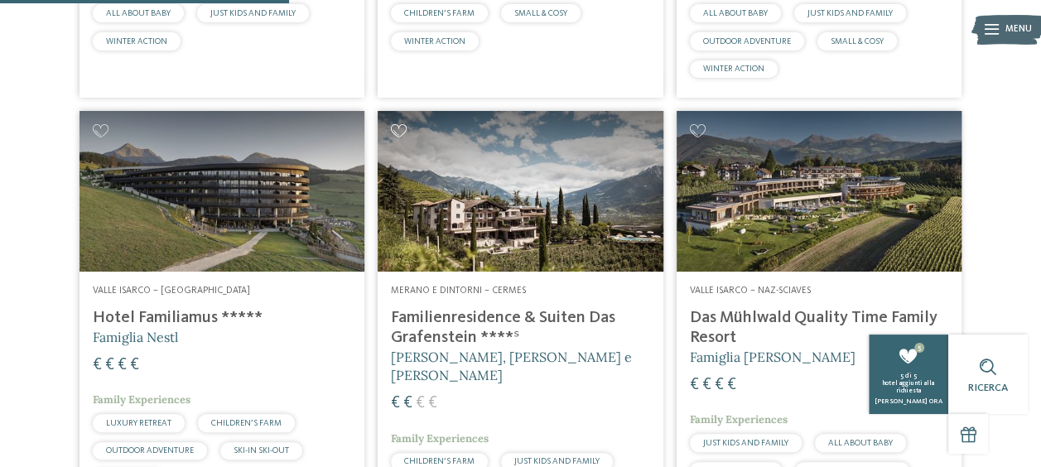
click at [400, 131] on icon at bounding box center [399, 130] width 16 height 13
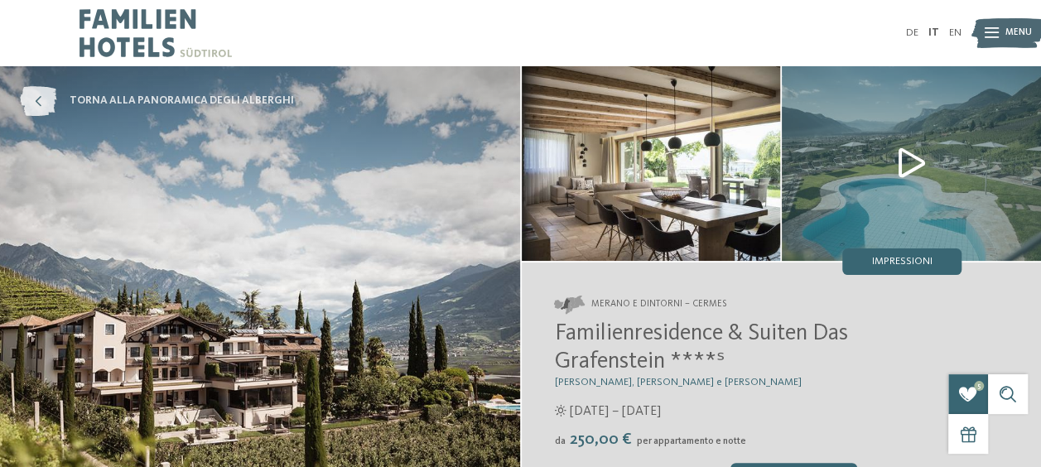
click at [40, 108] on icon at bounding box center [38, 101] width 36 height 30
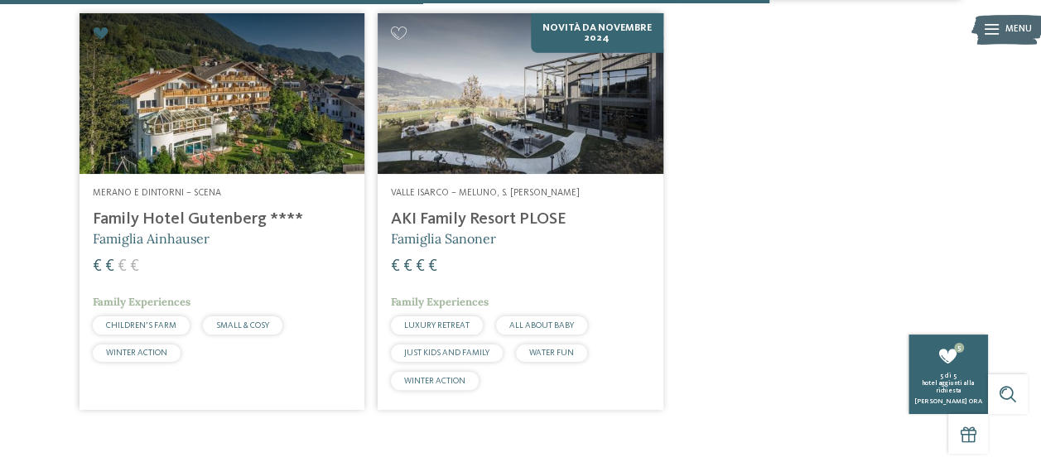
scroll to position [2148, 0]
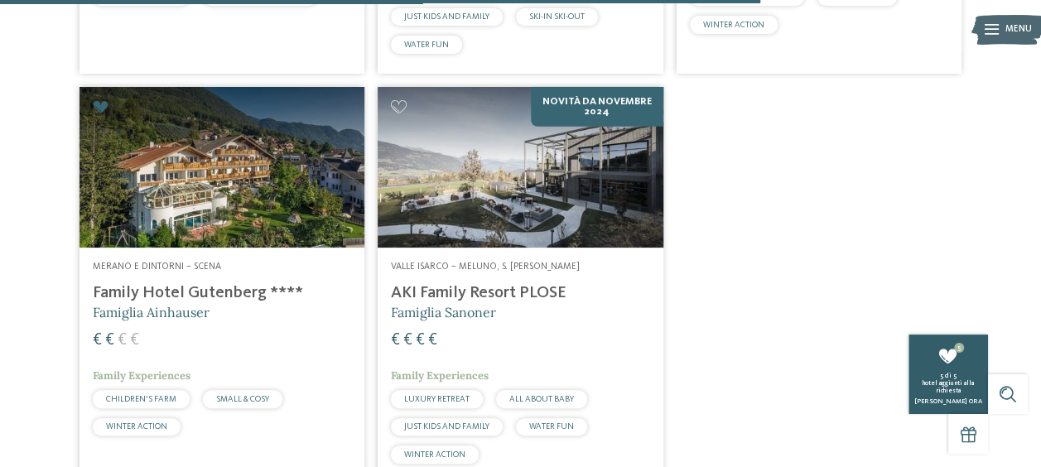
click at [938, 388] on span "hotel aggiunti alla richiesta" at bounding box center [948, 387] width 51 height 14
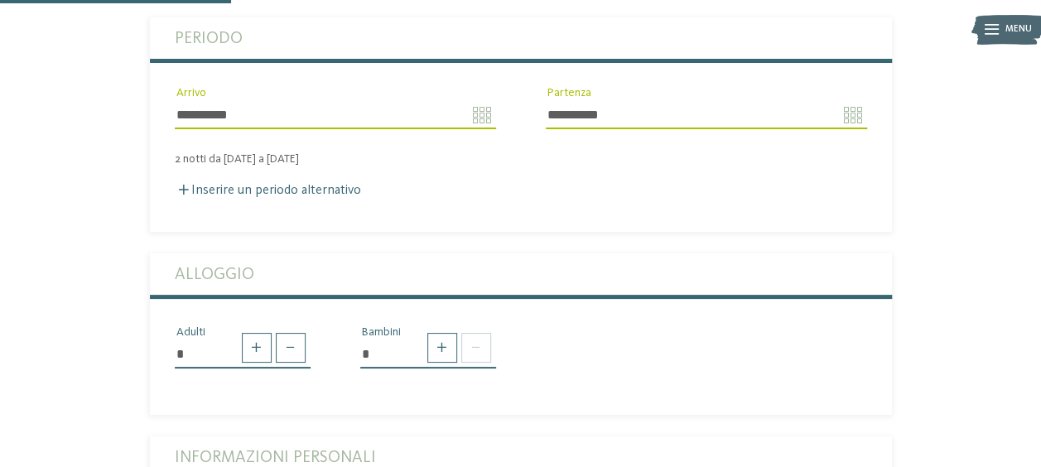
scroll to position [497, 0]
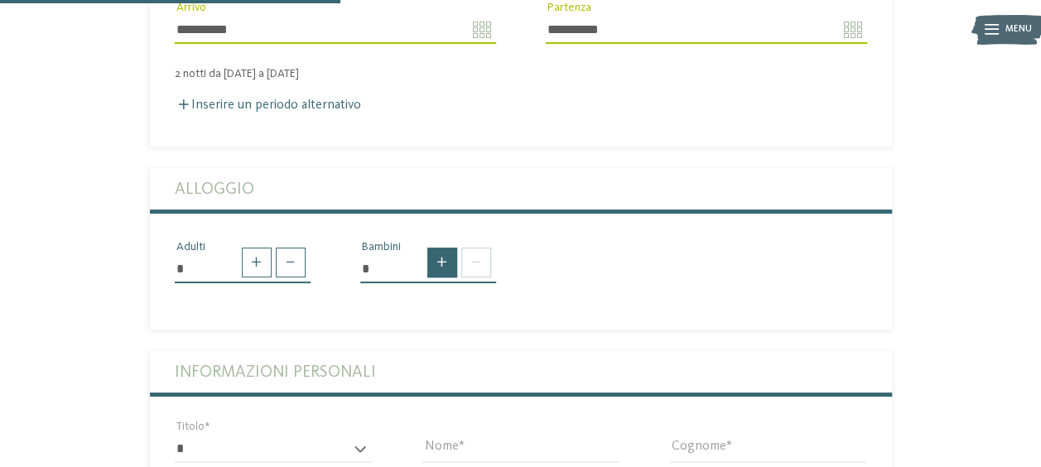
click at [441, 248] on span at bounding box center [442, 263] width 30 height 30
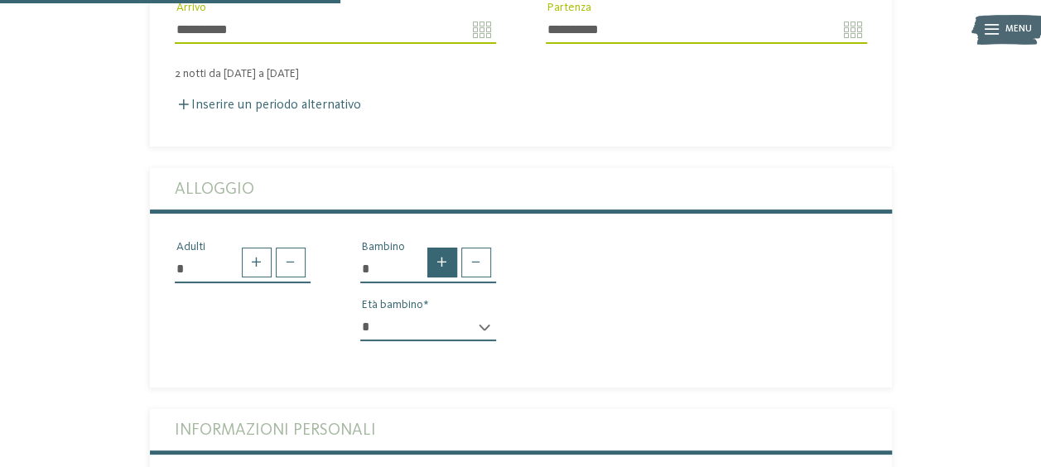
click at [441, 248] on span at bounding box center [442, 263] width 30 height 30
type input "*"
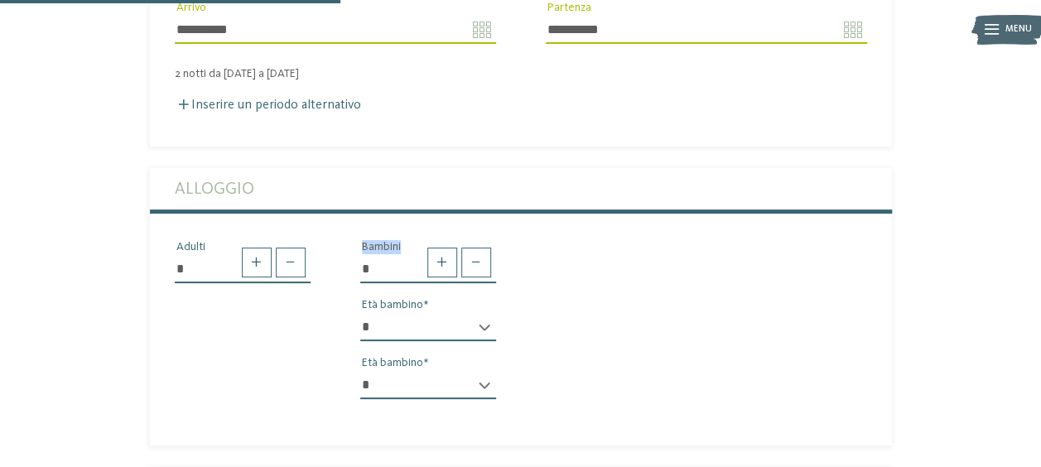
click at [489, 313] on select "* * * * * * * * * * * ** ** ** ** ** ** ** **" at bounding box center [428, 327] width 136 height 28
select select "**"
click at [360, 313] on select "* * * * * * * * * * * ** ** ** ** ** ** ** **" at bounding box center [428, 327] width 136 height 28
click at [490, 371] on select "* * * * * * * * * * * ** ** ** ** ** ** ** **" at bounding box center [428, 385] width 136 height 28
select select "*"
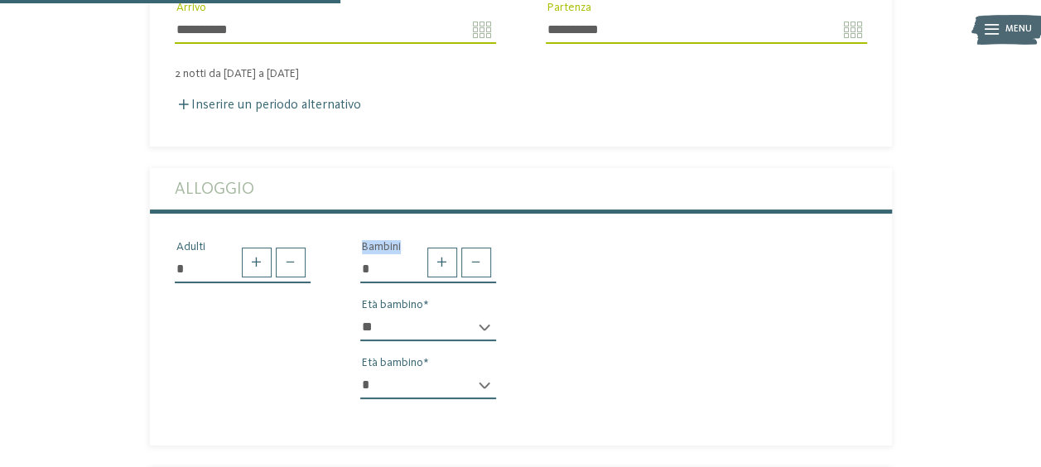
click at [360, 371] on select "* * * * * * * * * * * ** ** ** ** ** ** ** **" at bounding box center [428, 385] width 136 height 28
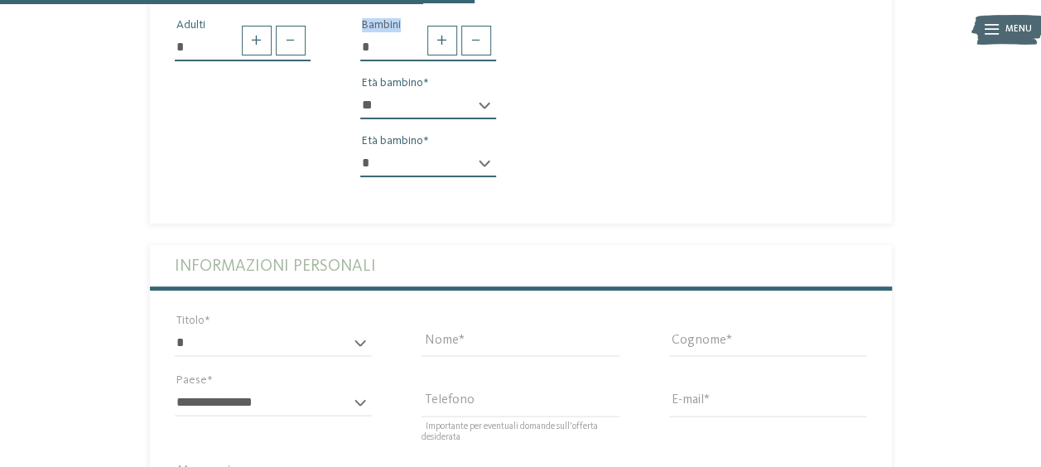
scroll to position [745, 0]
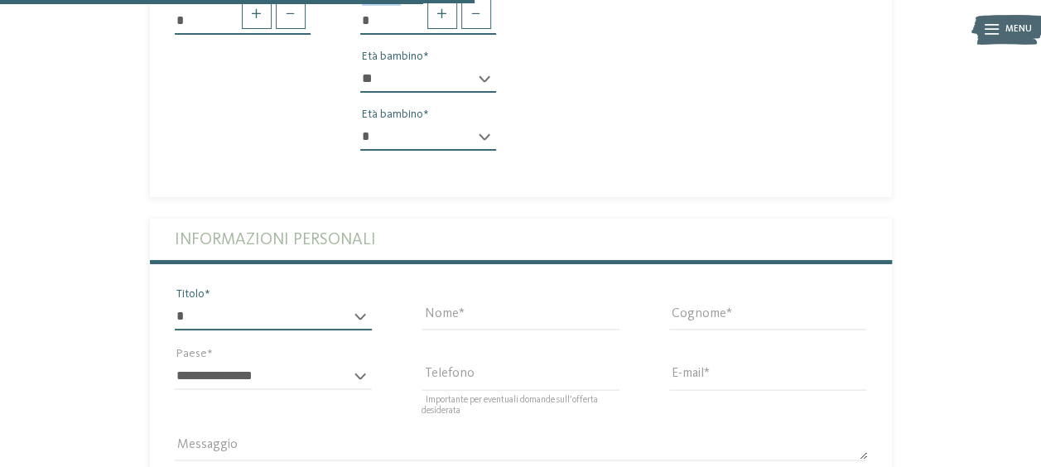
click at [366, 302] on select "* ****** ******* ******** ******" at bounding box center [274, 316] width 198 height 28
select select "*"
click at [175, 302] on select "* ****** ******* ******** ******" at bounding box center [274, 316] width 198 height 28
click at [507, 302] on input "Nome" at bounding box center [521, 316] width 198 height 28
type input "*********"
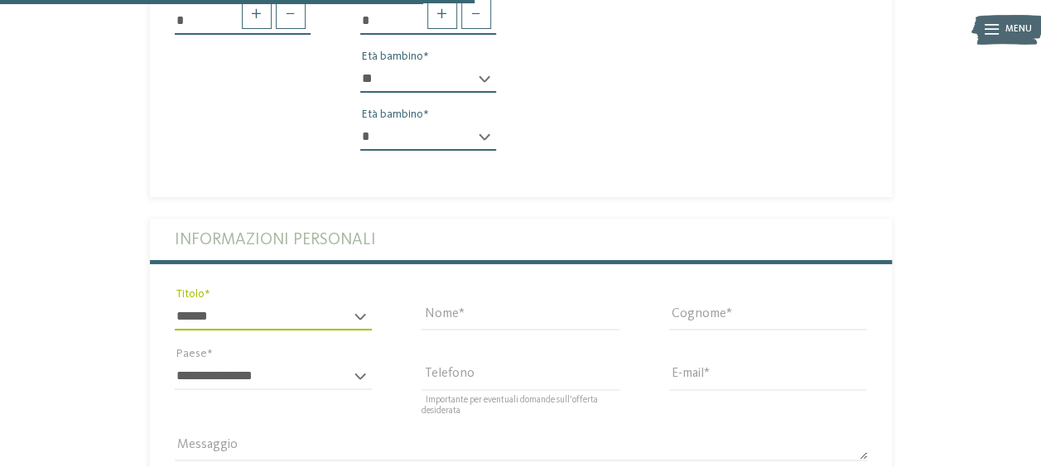
type input "********"
select select "**"
type input "**********"
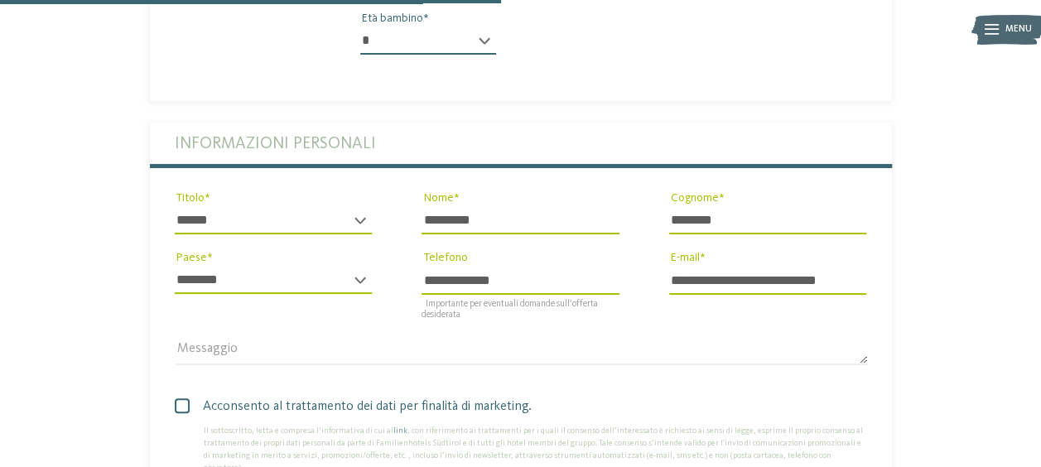
scroll to position [994, 0]
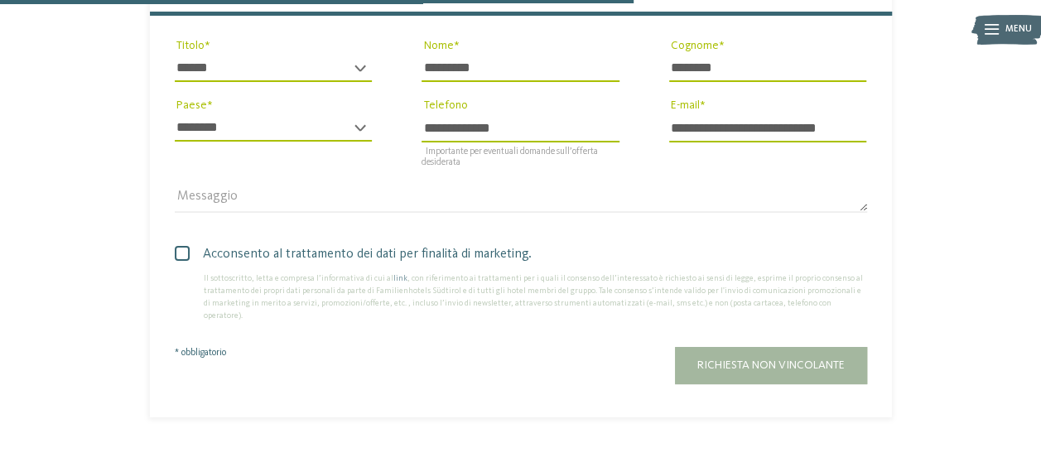
click at [195, 244] on span "Acconsento al trattamento dei dati per finalità di marketing." at bounding box center [527, 254] width 680 height 20
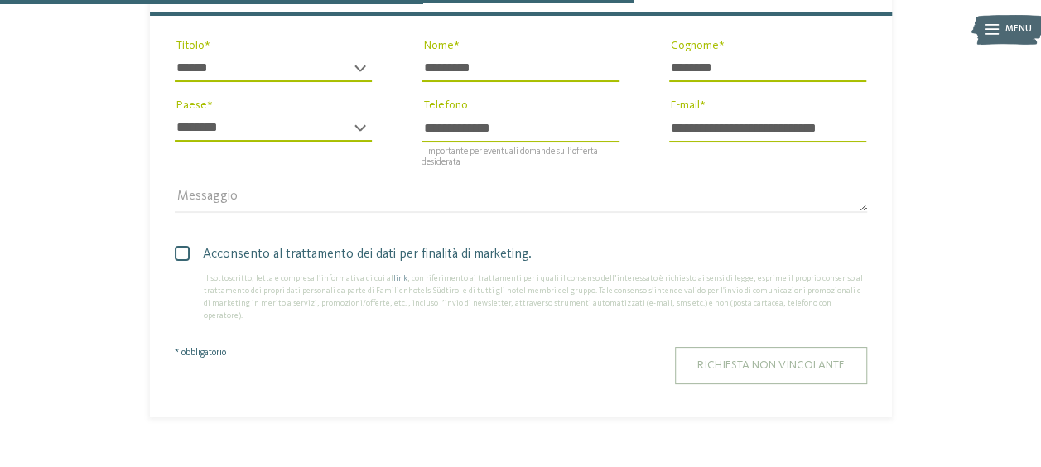
click at [749, 359] on span "Richiesta non vincolante" at bounding box center [770, 365] width 147 height 12
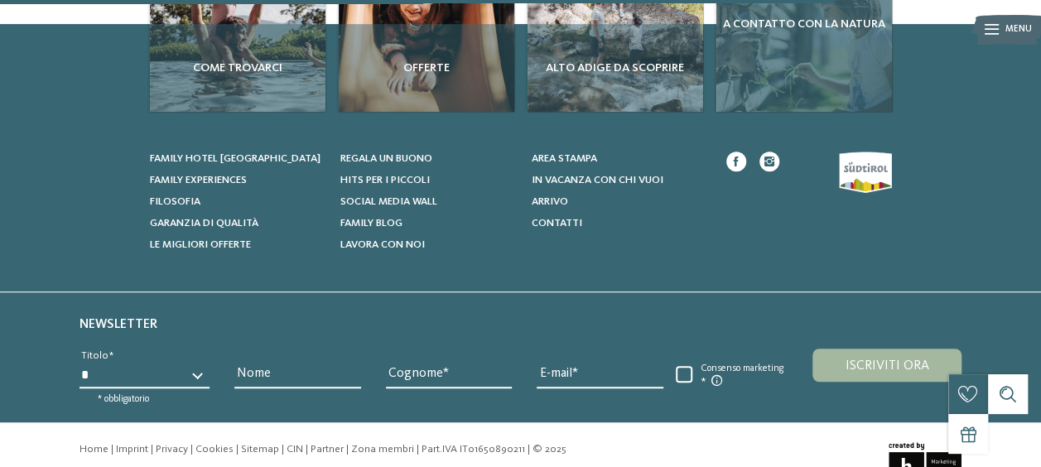
scroll to position [494, 0]
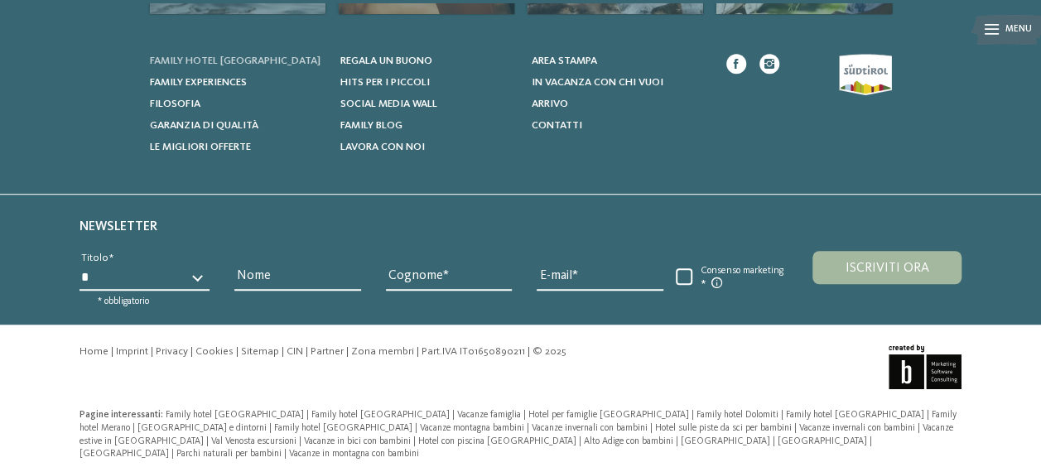
click at [234, 56] on span "Family hotel [GEOGRAPHIC_DATA]" at bounding box center [235, 60] width 171 height 11
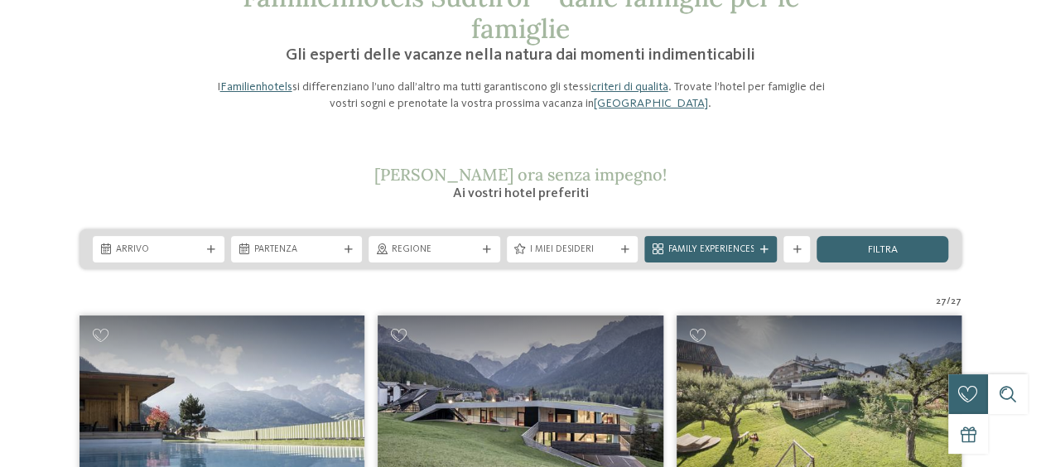
scroll to position [166, 0]
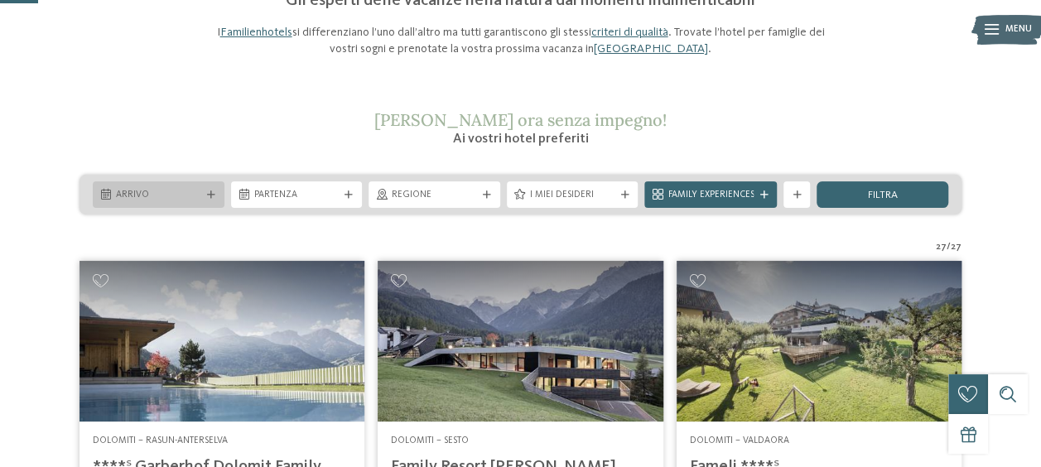
click at [215, 192] on div at bounding box center [211, 195] width 13 height 8
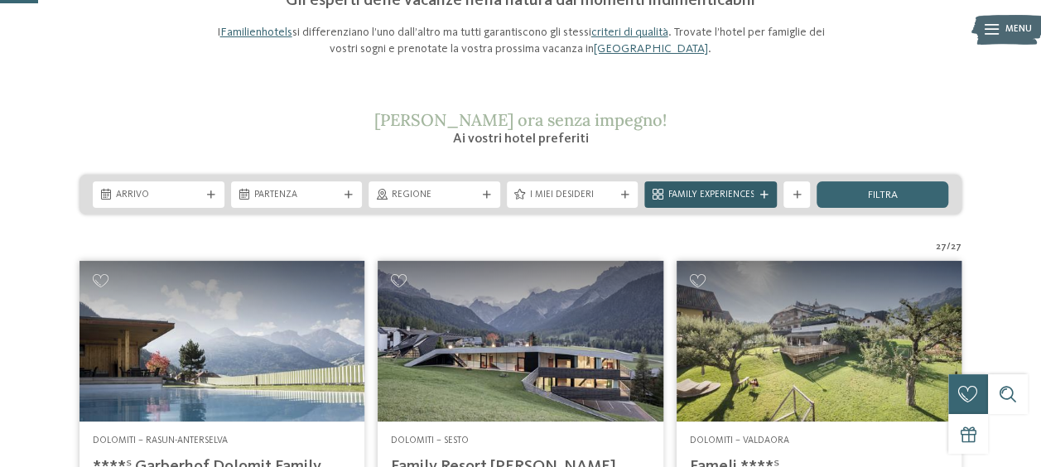
click at [759, 199] on icon at bounding box center [763, 195] width 8 height 8
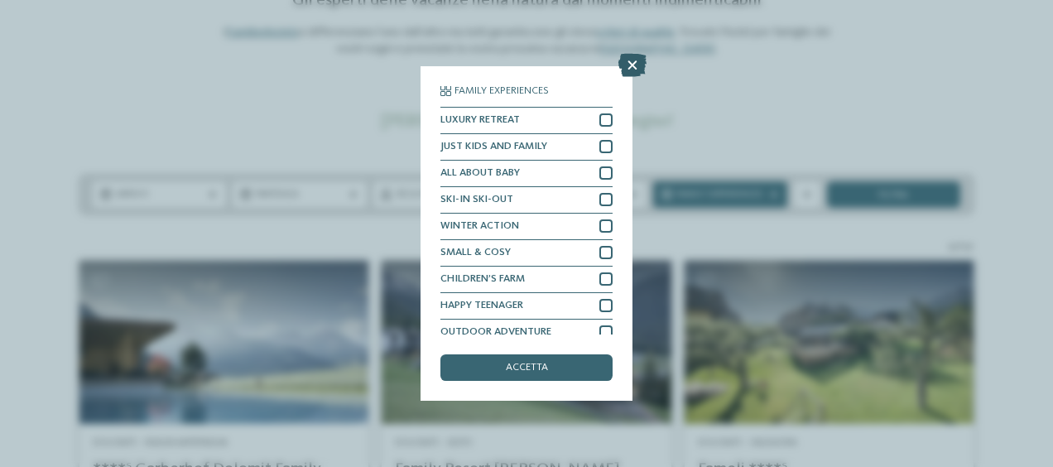
click at [638, 67] on icon at bounding box center [633, 65] width 28 height 23
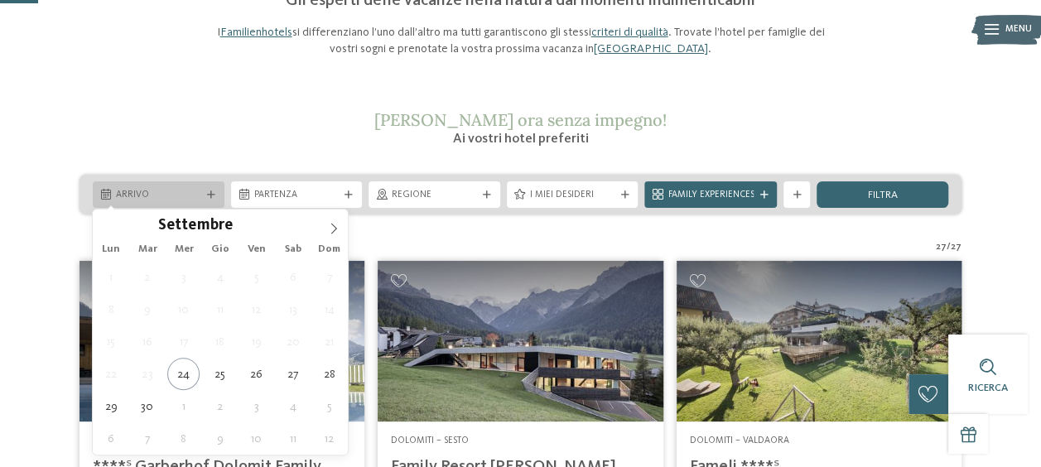
click at [217, 197] on div at bounding box center [211, 195] width 13 height 8
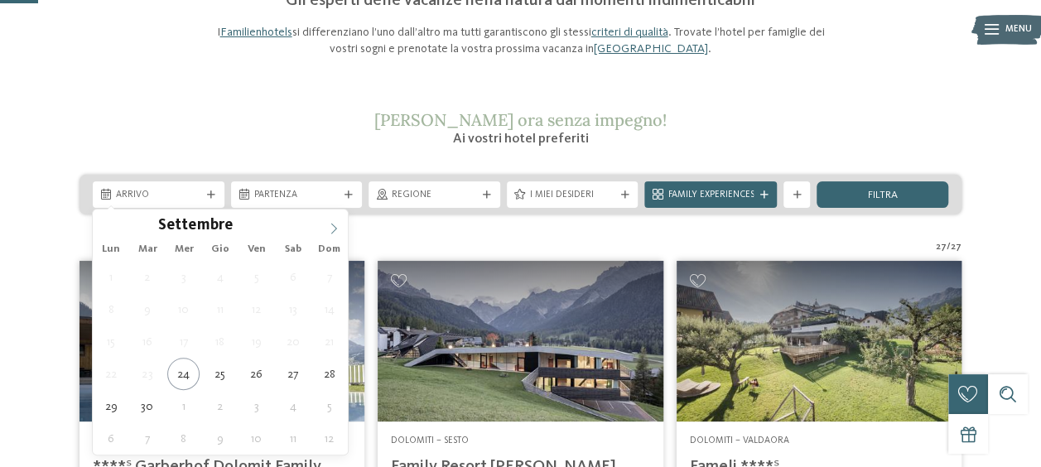
click at [333, 224] on icon at bounding box center [334, 229] width 6 height 11
type div "[DATE]"
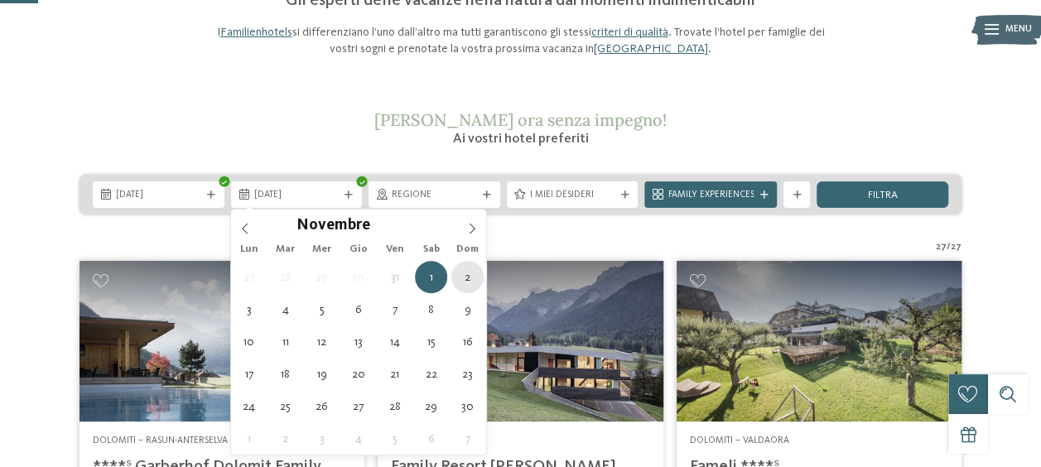
type div "[DATE]"
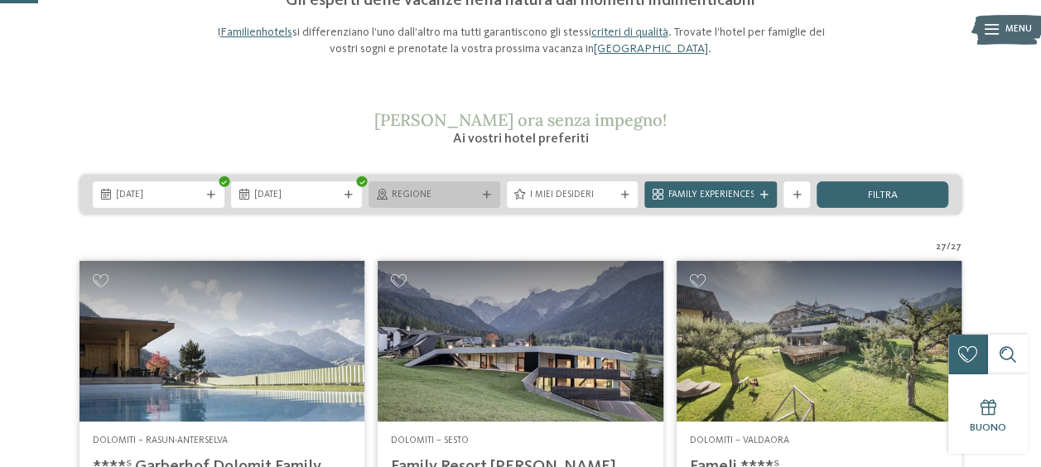
click at [485, 191] on icon at bounding box center [487, 195] width 8 height 8
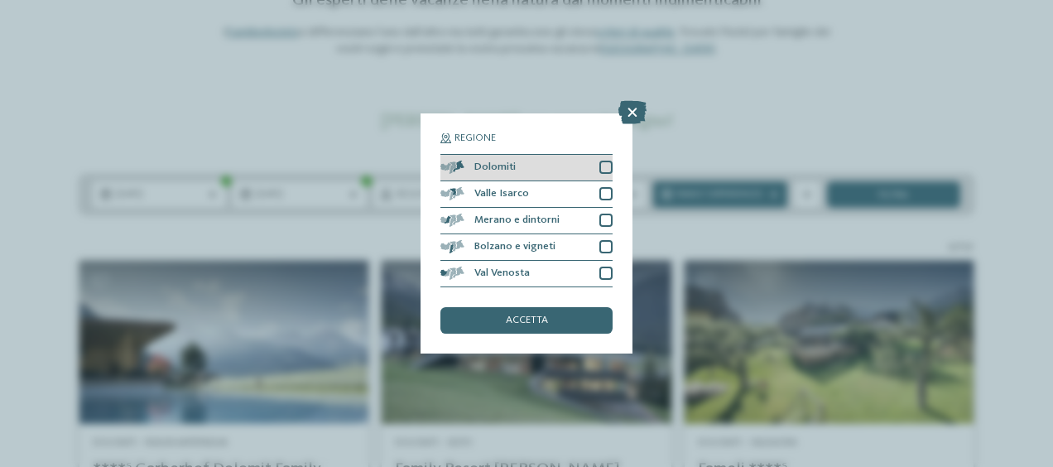
click at [601, 174] on div at bounding box center [606, 167] width 13 height 13
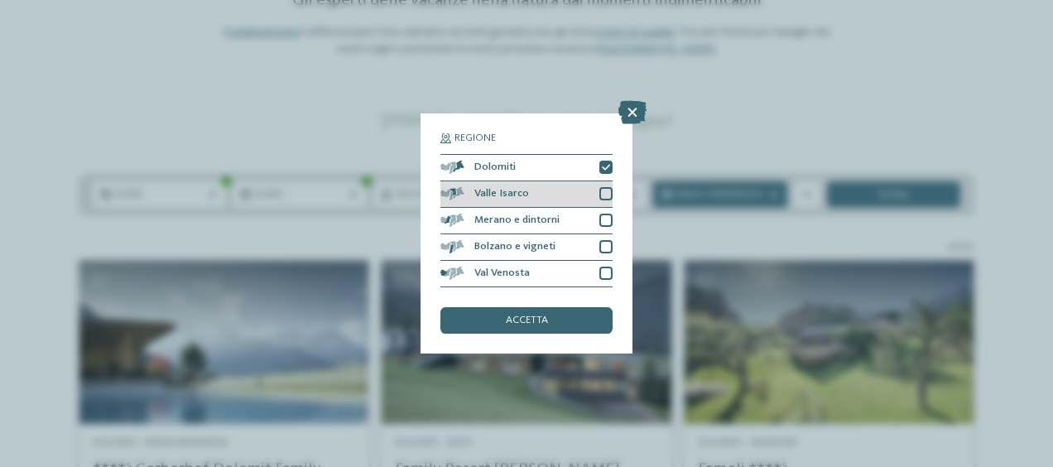
click at [608, 192] on div at bounding box center [606, 193] width 13 height 13
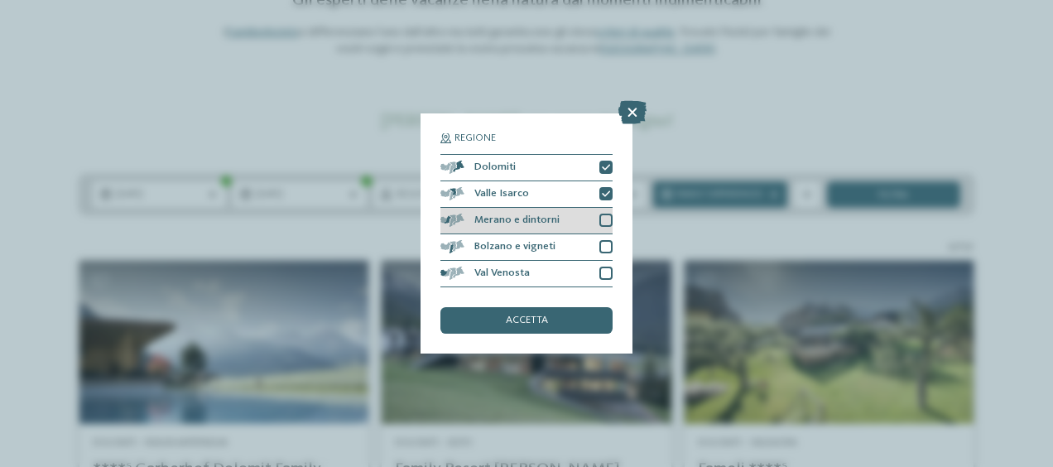
click at [607, 216] on div at bounding box center [606, 220] width 13 height 13
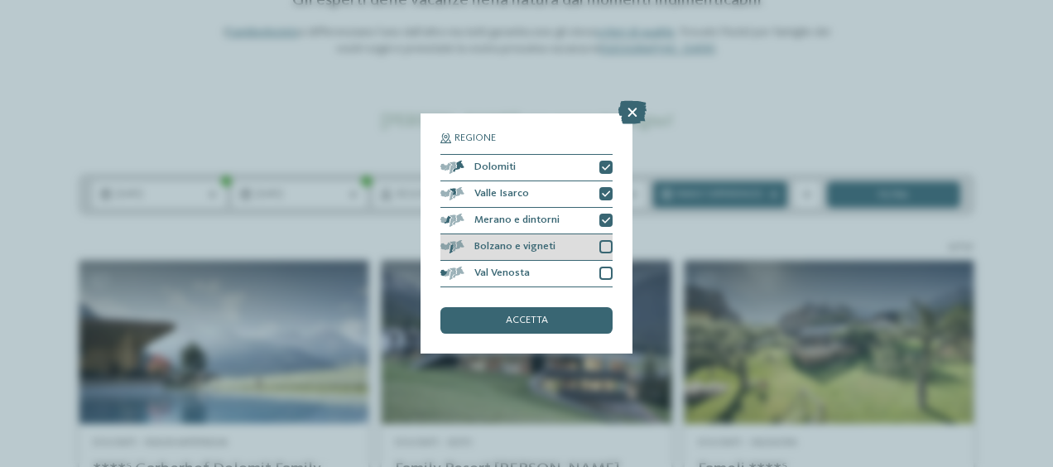
click at [604, 246] on div at bounding box center [606, 246] width 13 height 13
click at [571, 312] on div "accetta" at bounding box center [527, 320] width 172 height 27
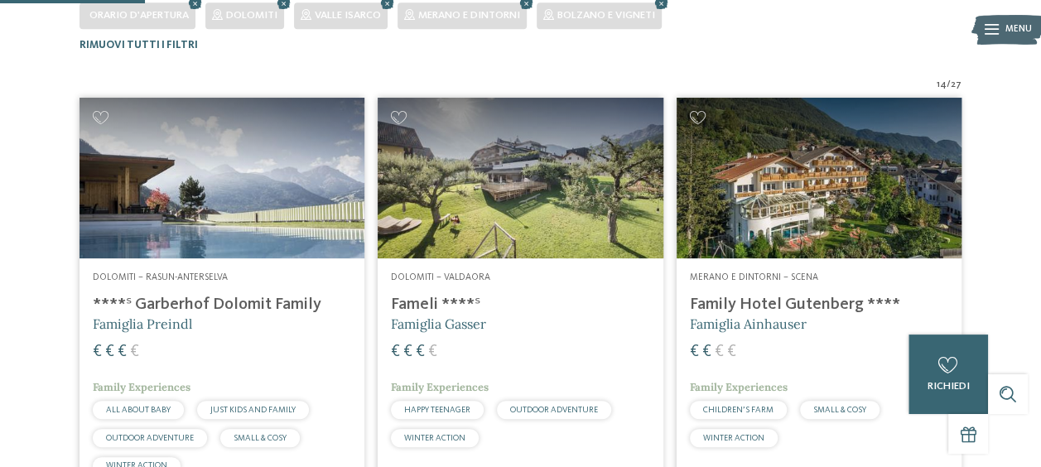
scroll to position [409, 0]
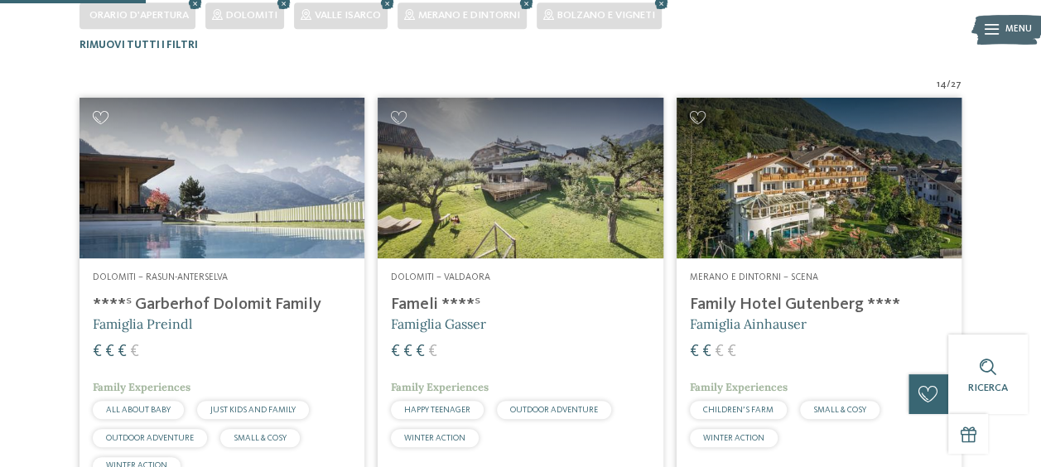
click at [105, 118] on icon at bounding box center [101, 117] width 16 height 13
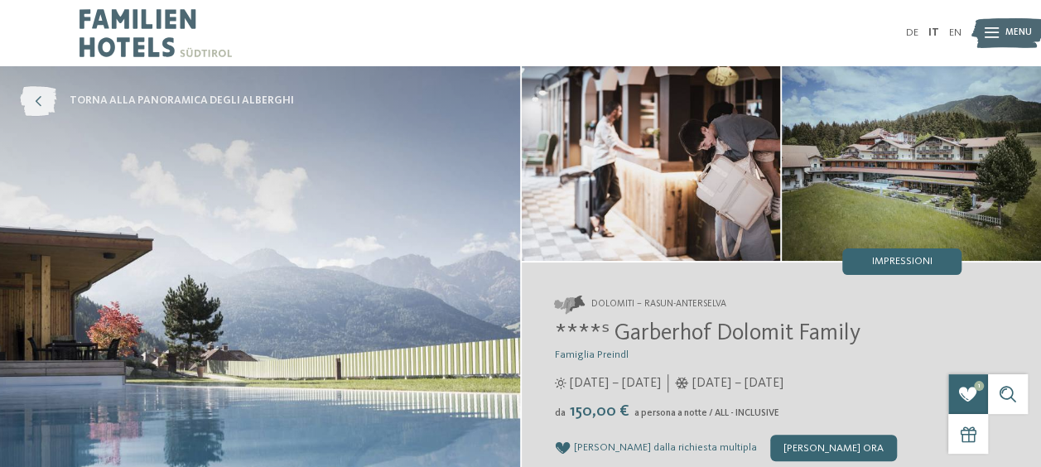
click at [120, 96] on span "torna alla panoramica degli alberghi" at bounding box center [182, 101] width 224 height 15
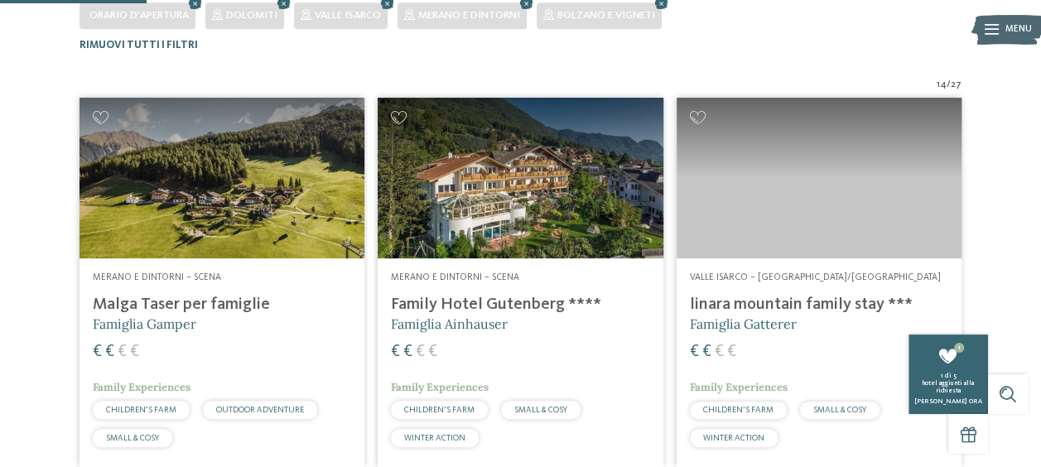
scroll to position [409, 0]
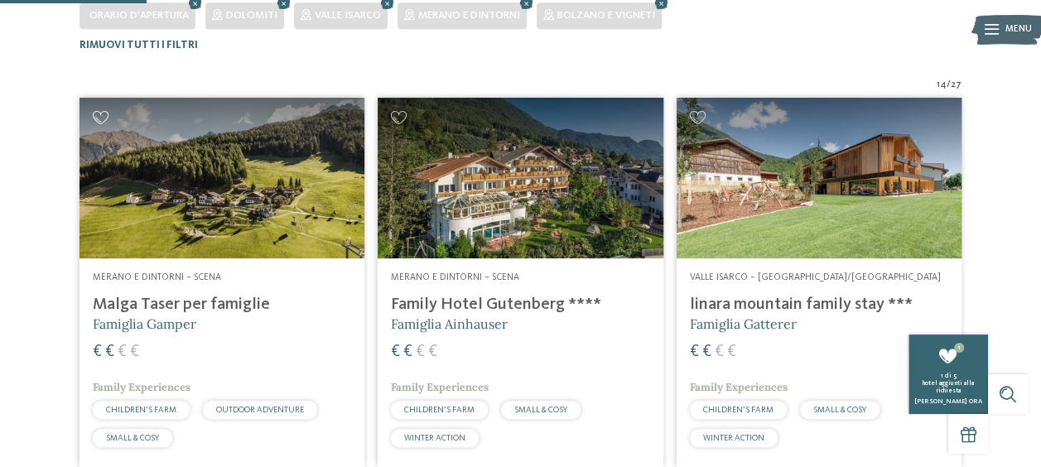
click at [104, 115] on icon at bounding box center [101, 117] width 16 height 13
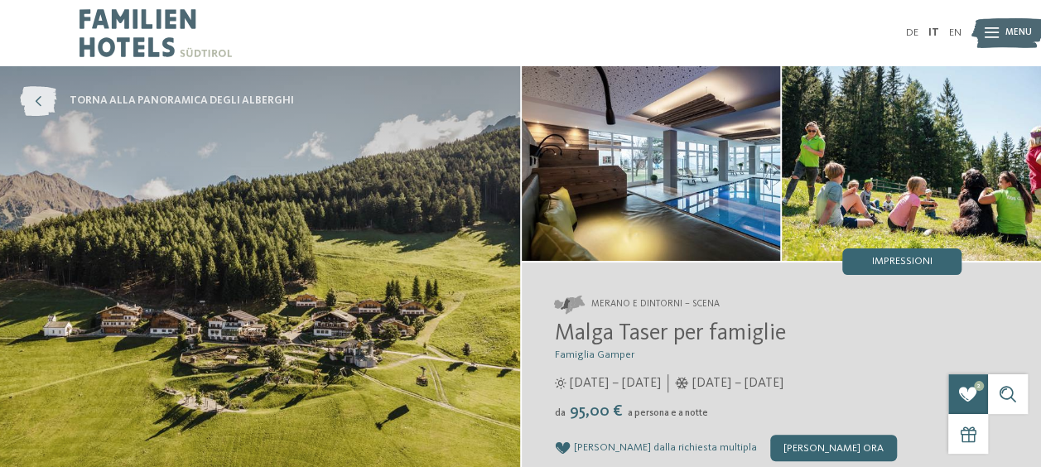
click at [235, 101] on span "torna alla panoramica degli alberghi" at bounding box center [182, 101] width 224 height 15
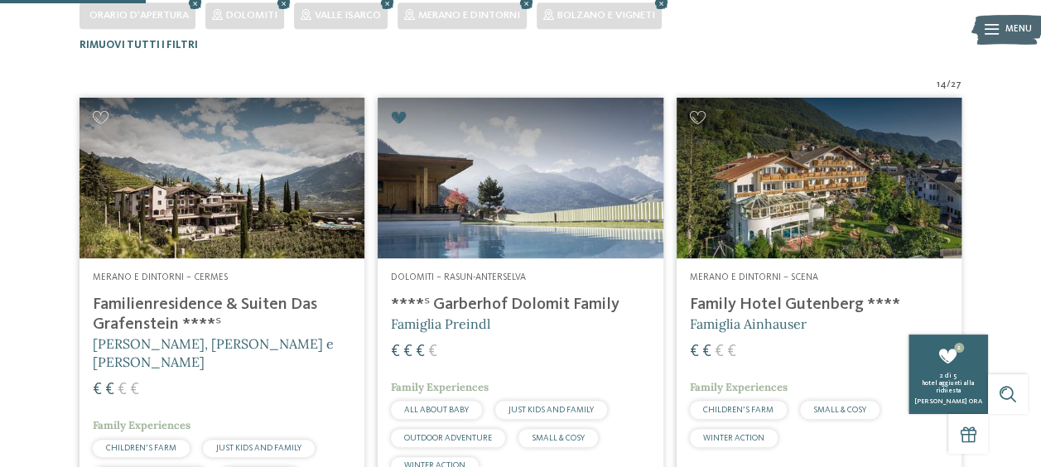
scroll to position [409, 0]
click at [101, 113] on icon at bounding box center [101, 117] width 16 height 13
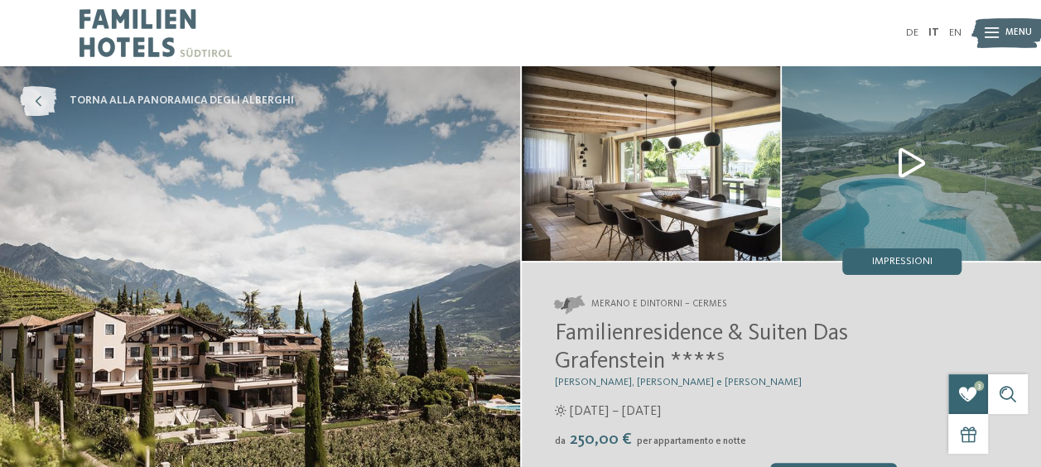
click at [128, 89] on link "torna alla panoramica degli alberghi" at bounding box center [157, 101] width 274 height 30
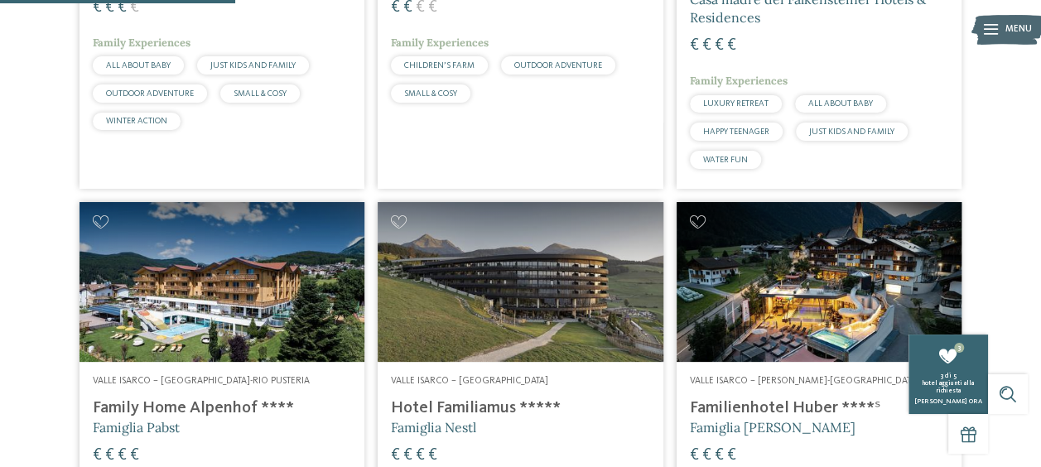
scroll to position [823, 0]
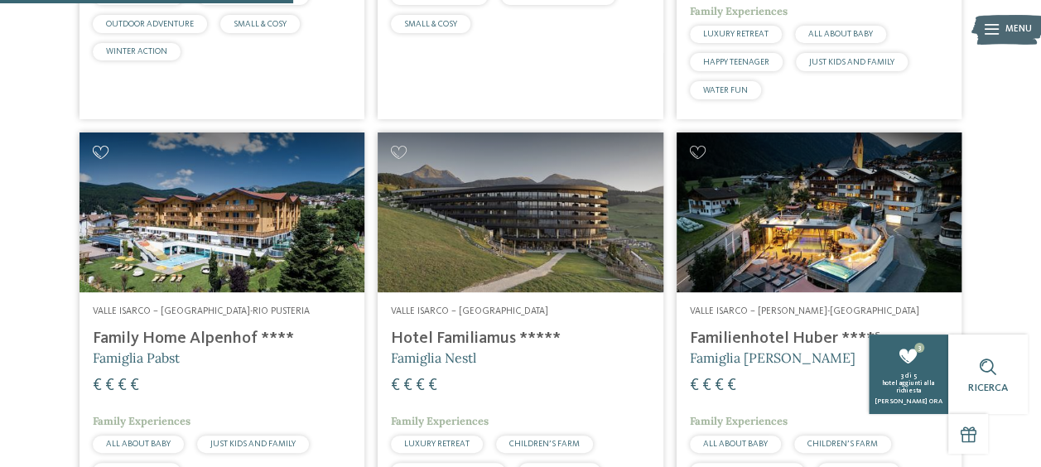
click at [97, 154] on icon at bounding box center [101, 152] width 16 height 13
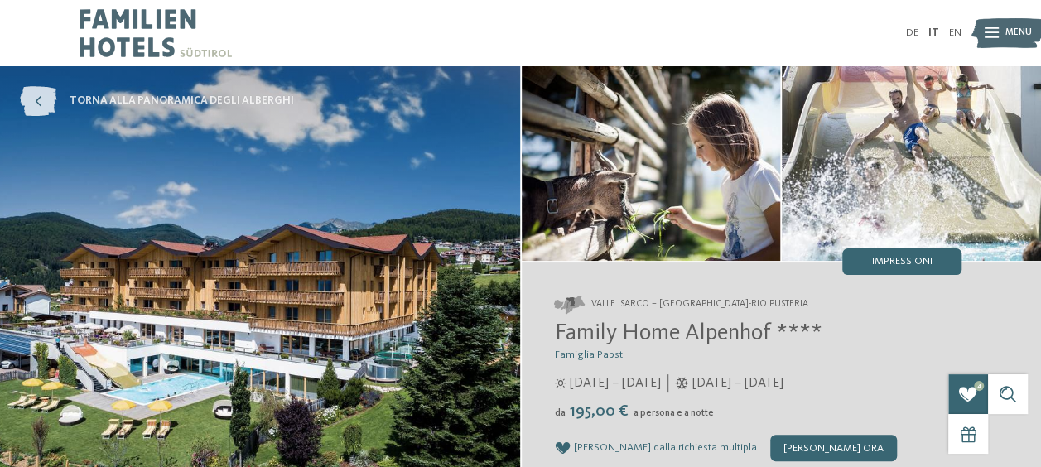
click at [124, 103] on span "torna alla panoramica degli alberghi" at bounding box center [182, 101] width 224 height 15
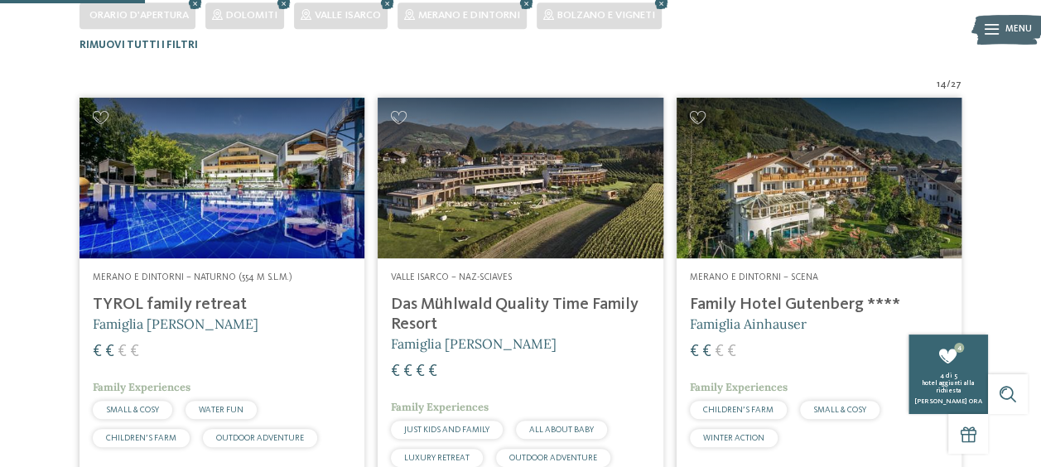
scroll to position [409, 0]
click at [404, 119] on icon at bounding box center [399, 117] width 16 height 13
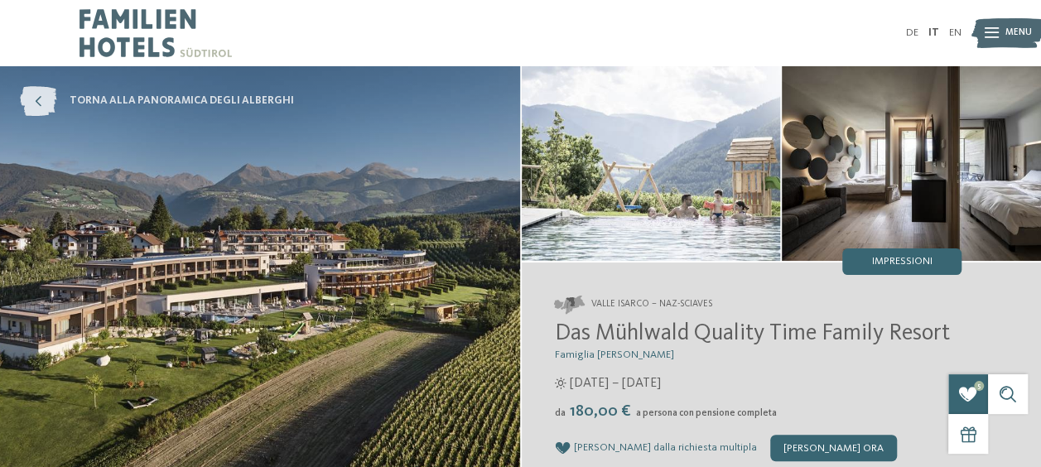
click at [210, 102] on span "torna alla panoramica degli alberghi" at bounding box center [182, 101] width 224 height 15
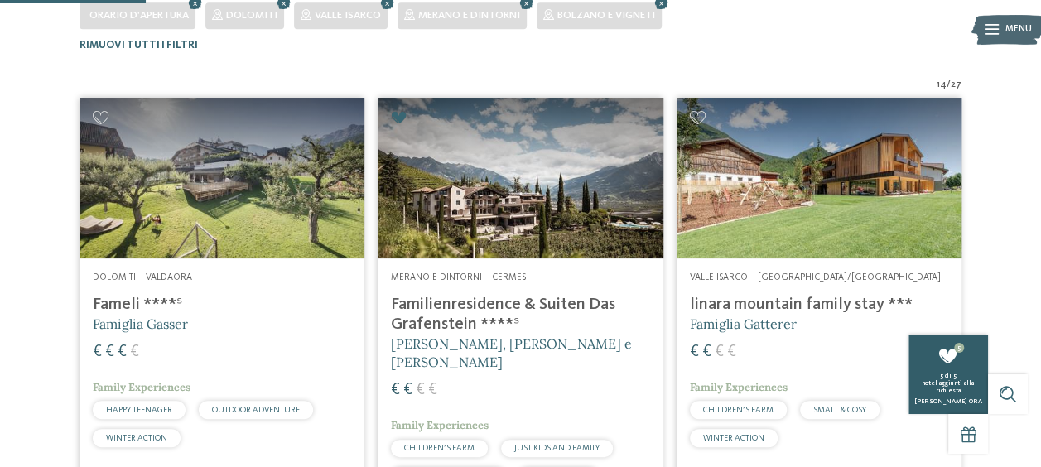
click at [952, 353] on icon at bounding box center [948, 356] width 20 height 17
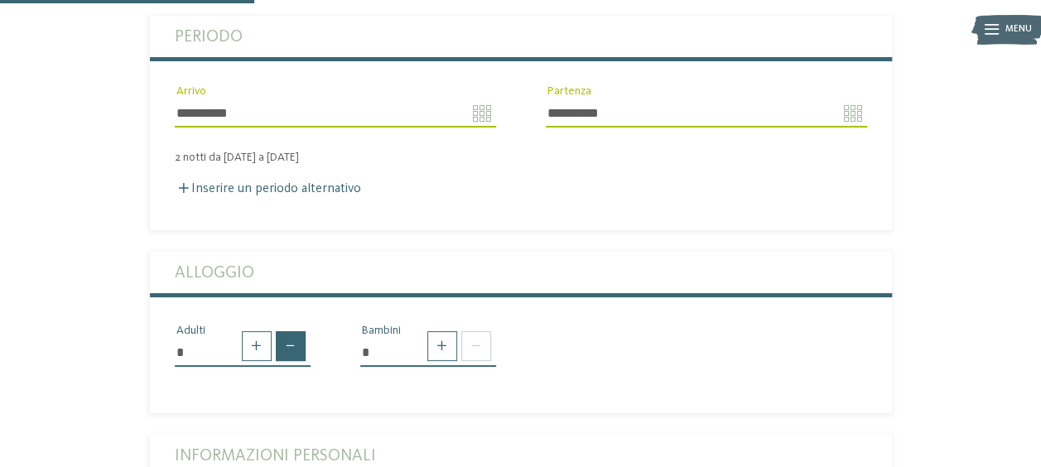
scroll to position [414, 0]
click at [470, 330] on span at bounding box center [476, 345] width 30 height 30
click at [444, 330] on span at bounding box center [442, 345] width 30 height 30
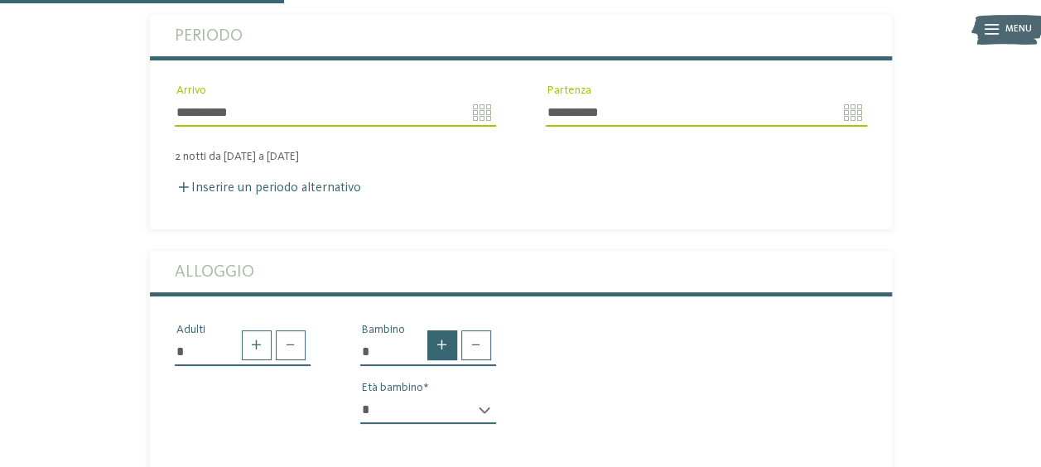
click at [444, 330] on span at bounding box center [442, 345] width 30 height 30
type input "*"
click at [424, 396] on select "* * * * * * * * * * * ** ** ** ** ** ** ** **" at bounding box center [428, 410] width 136 height 28
select select "**"
click at [360, 396] on select "* * * * * * * * * * * ** ** ** ** ** ** ** **" at bounding box center [428, 410] width 136 height 28
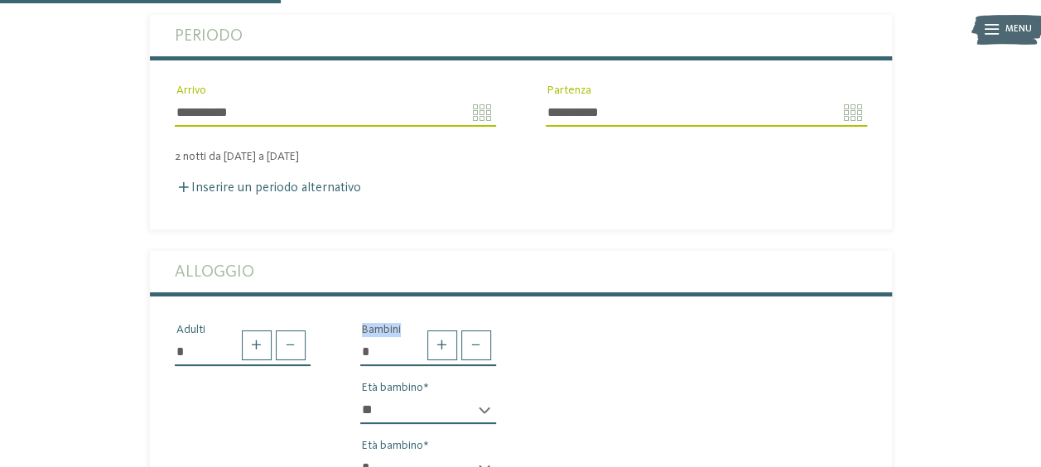
scroll to position [580, 0]
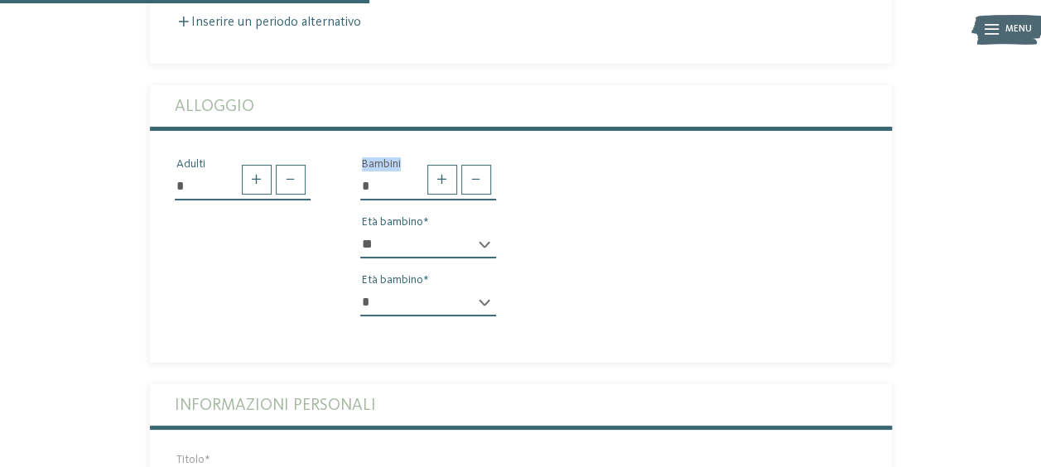
click at [484, 288] on select "* * * * * * * * * * * ** ** ** ** ** ** ** **" at bounding box center [428, 302] width 136 height 28
select select "*"
click at [360, 288] on select "* * * * * * * * * * * ** ** ** ** ** ** ** **" at bounding box center [428, 302] width 136 height 28
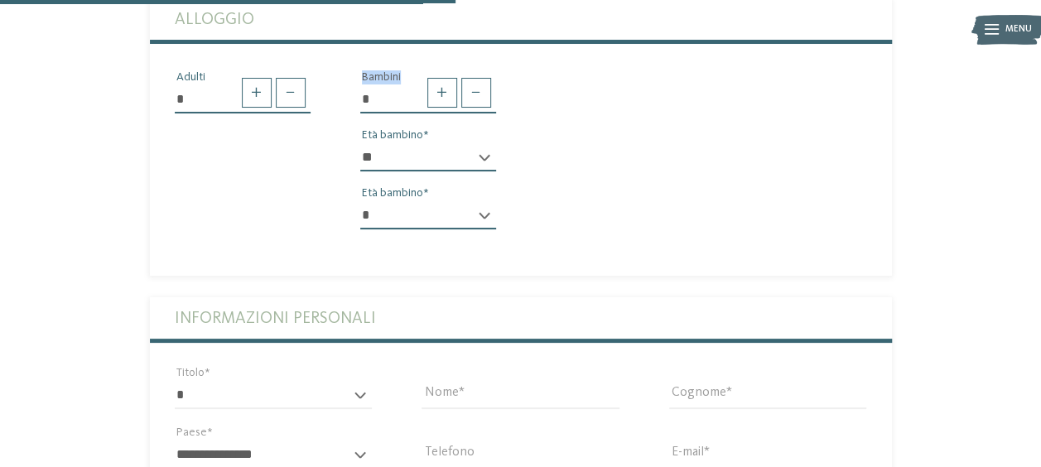
scroll to position [745, 0]
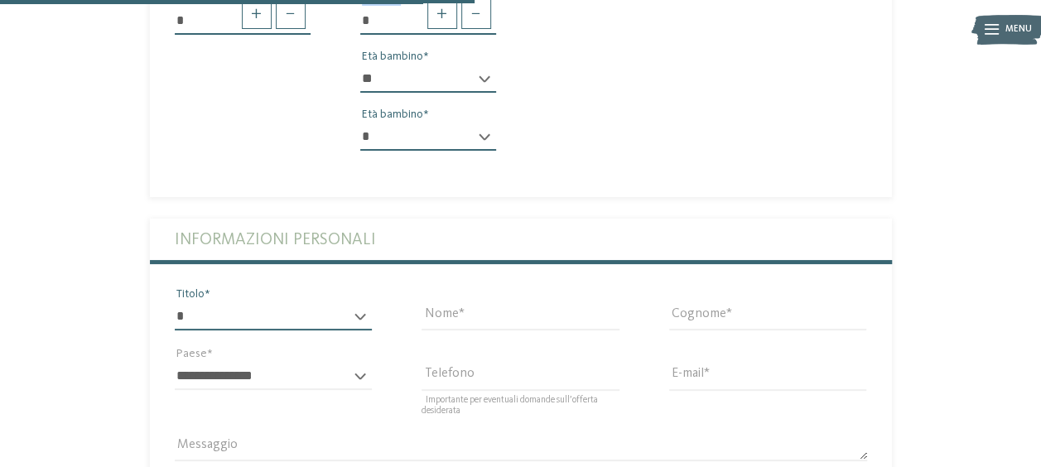
click at [278, 302] on select "* ****** ******* ******** ******" at bounding box center [274, 316] width 198 height 28
select select "*"
click at [175, 302] on select "* ****** ******* ******** ******" at bounding box center [274, 316] width 198 height 28
click at [442, 302] on input "Nome" at bounding box center [521, 316] width 198 height 28
type input "*********"
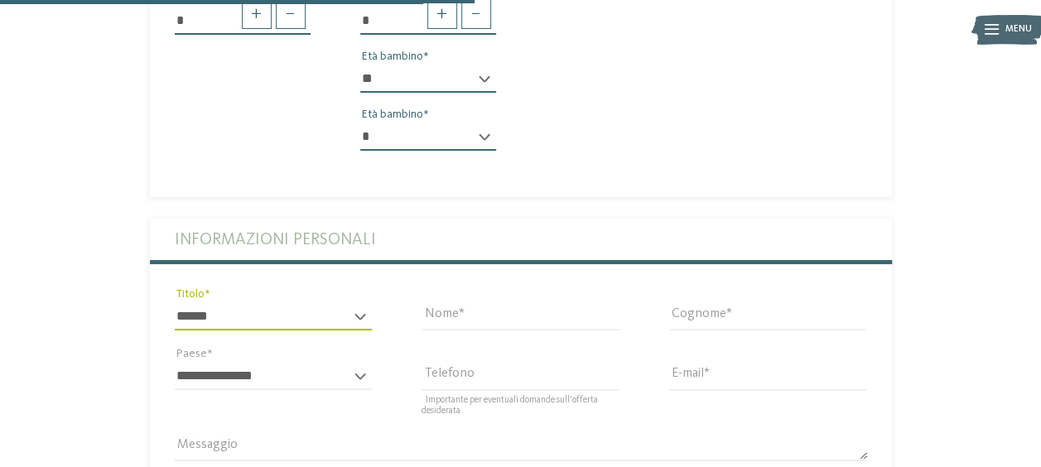
type input "********"
select select "**"
type input "**********"
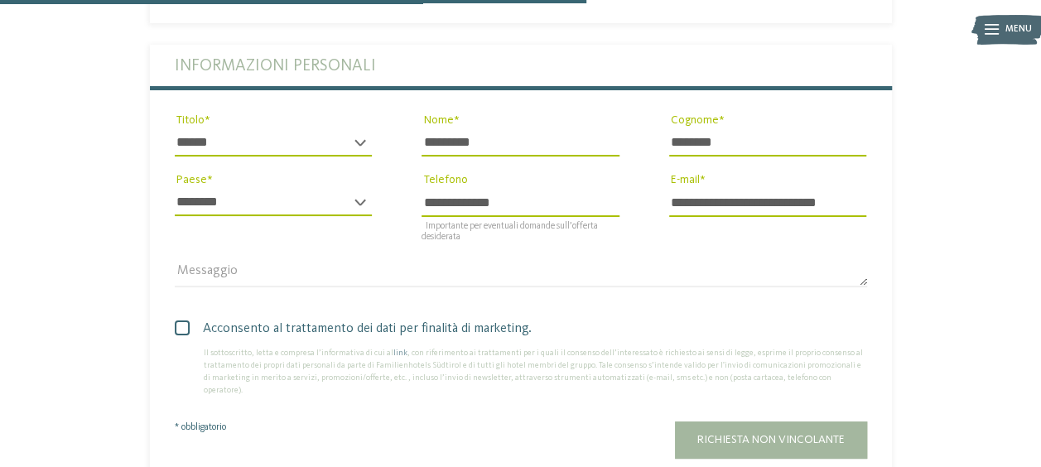
scroll to position [994, 0]
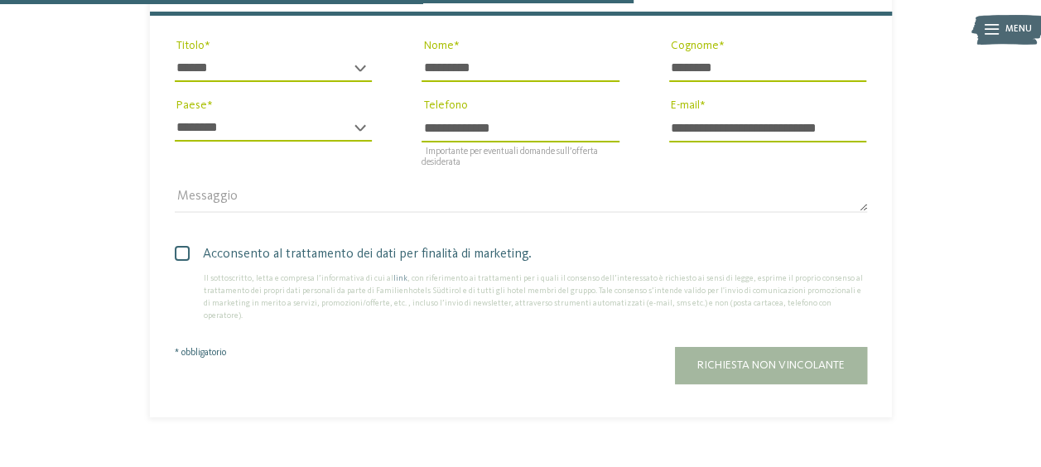
click at [184, 246] on span at bounding box center [182, 253] width 15 height 15
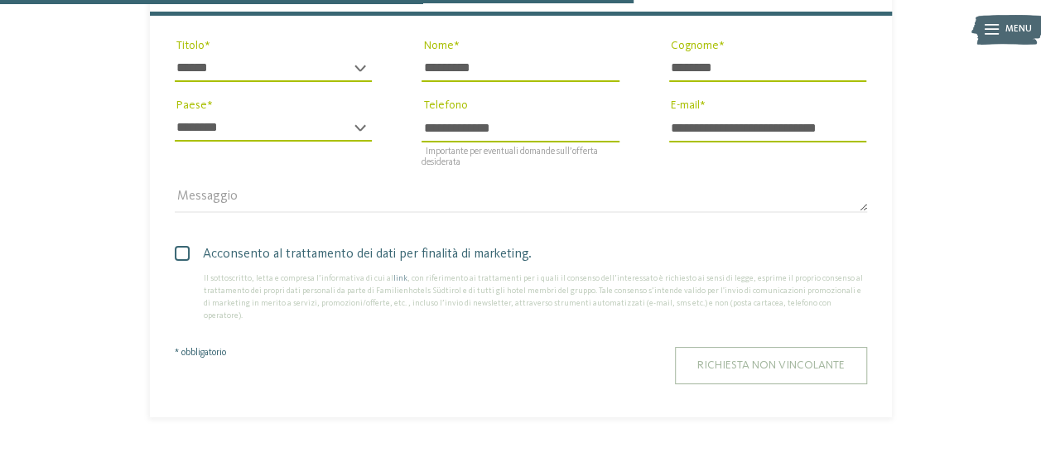
click at [740, 359] on span "Richiesta non vincolante" at bounding box center [770, 365] width 147 height 12
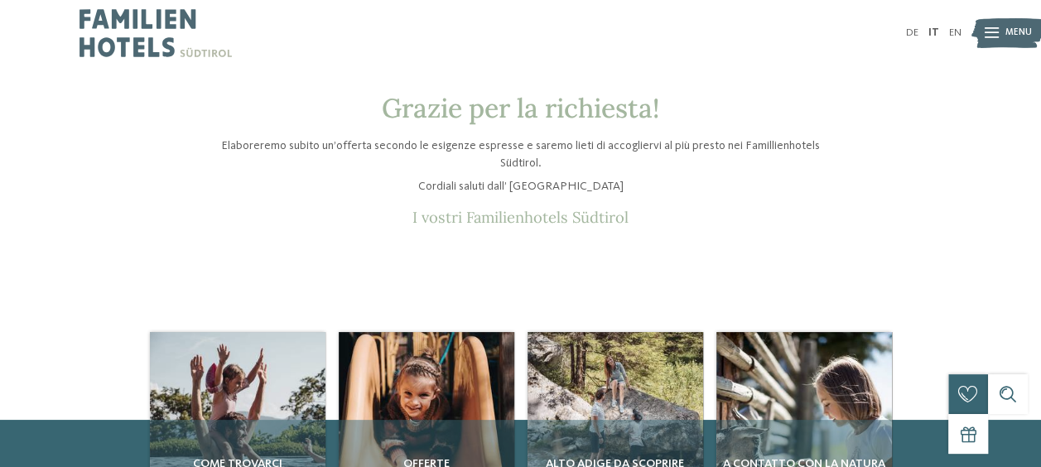
click at [138, 41] on img at bounding box center [156, 33] width 152 height 66
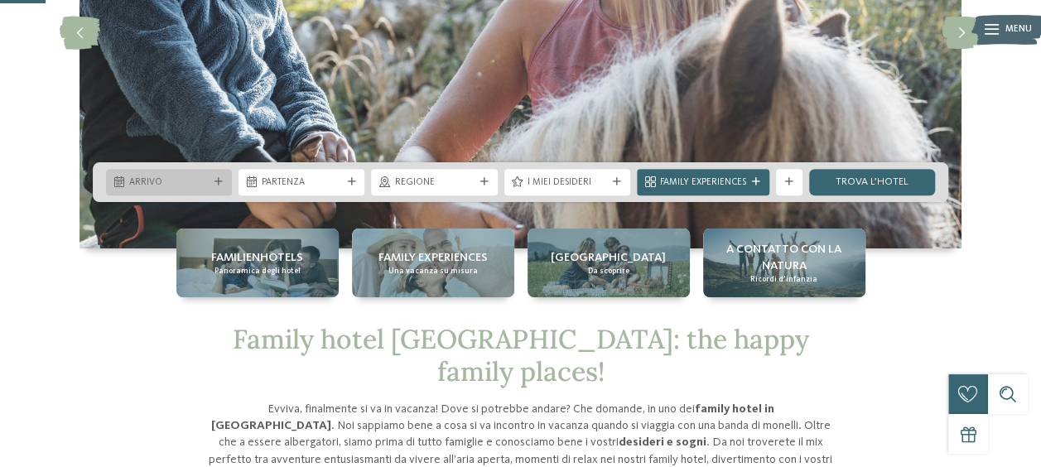
click at [224, 184] on div at bounding box center [218, 182] width 13 height 8
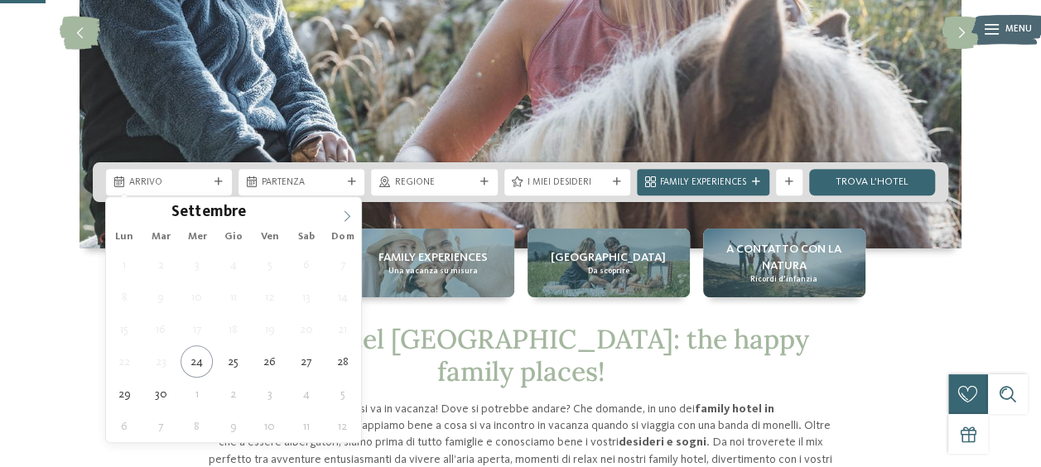
click at [346, 212] on icon at bounding box center [347, 216] width 12 height 12
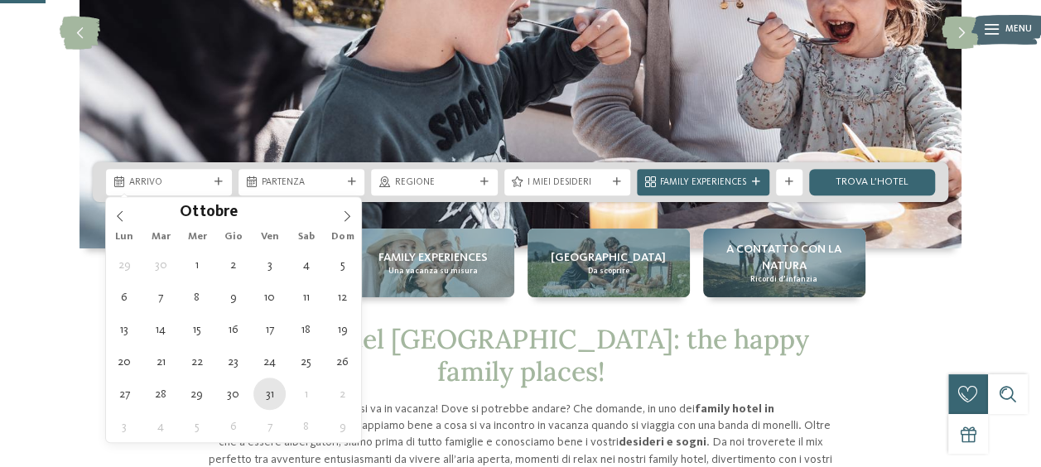
type div "31.10.2025"
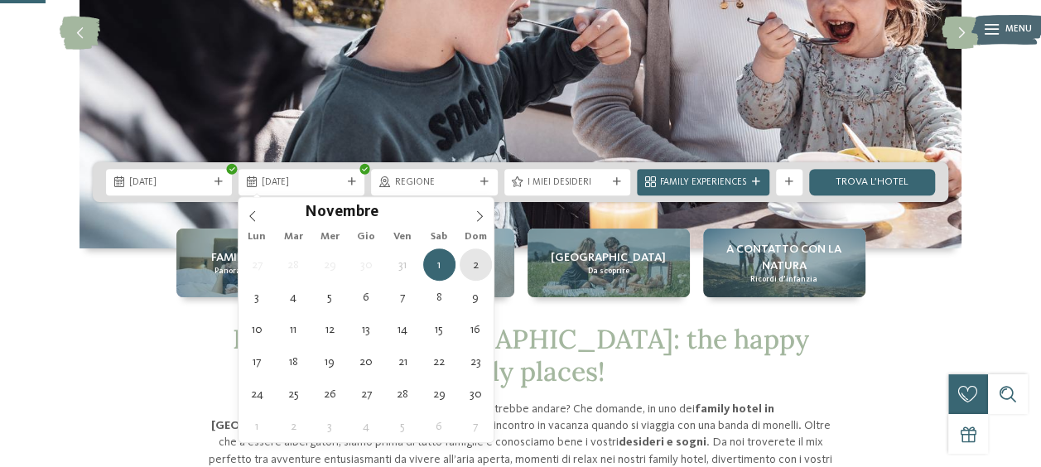
type div "02.11.2025"
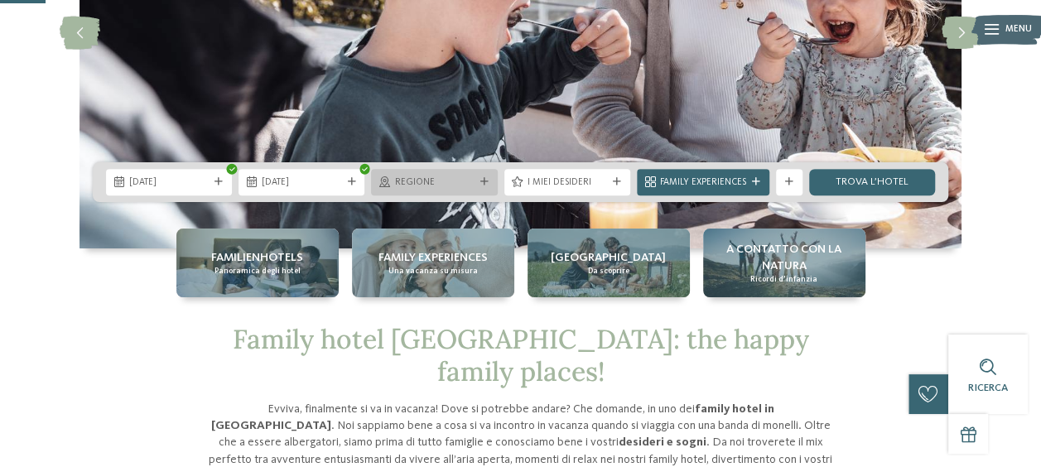
click at [489, 186] on div at bounding box center [484, 182] width 13 height 8
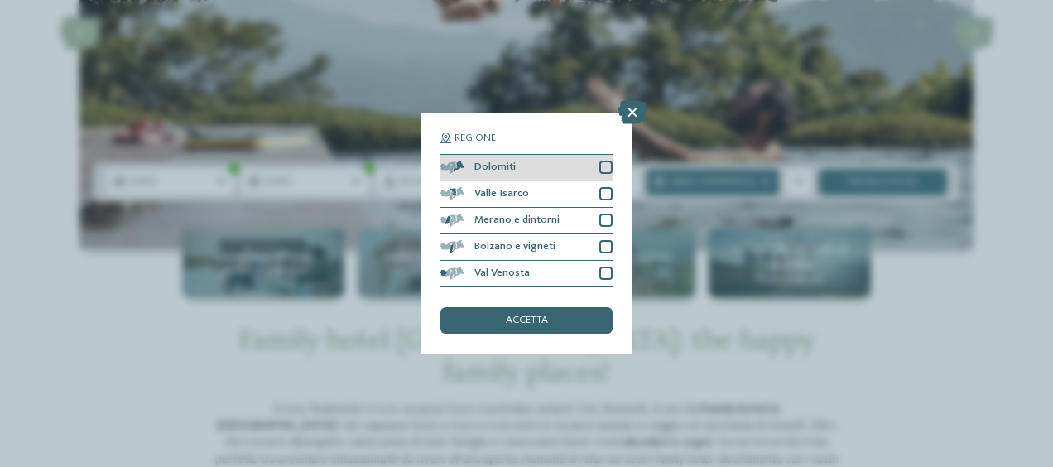
click at [603, 166] on div at bounding box center [606, 167] width 13 height 13
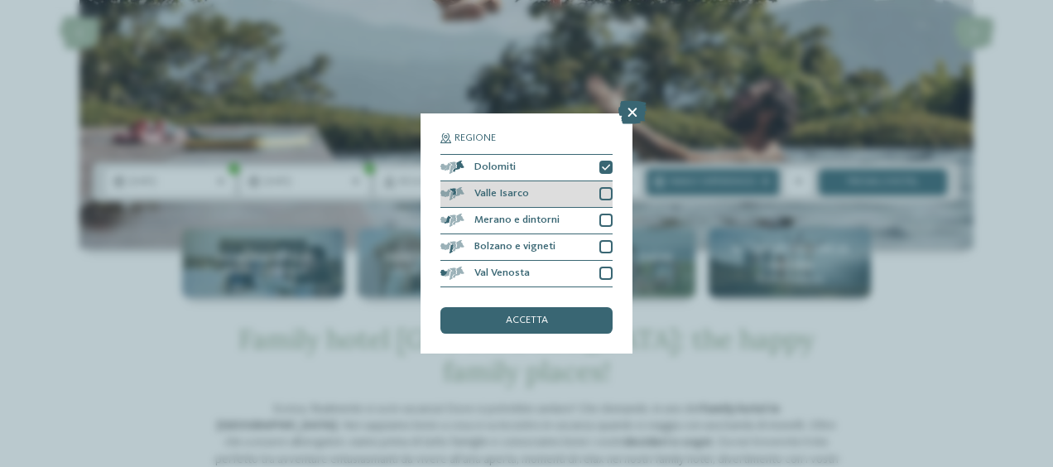
click at [603, 194] on div at bounding box center [606, 193] width 13 height 13
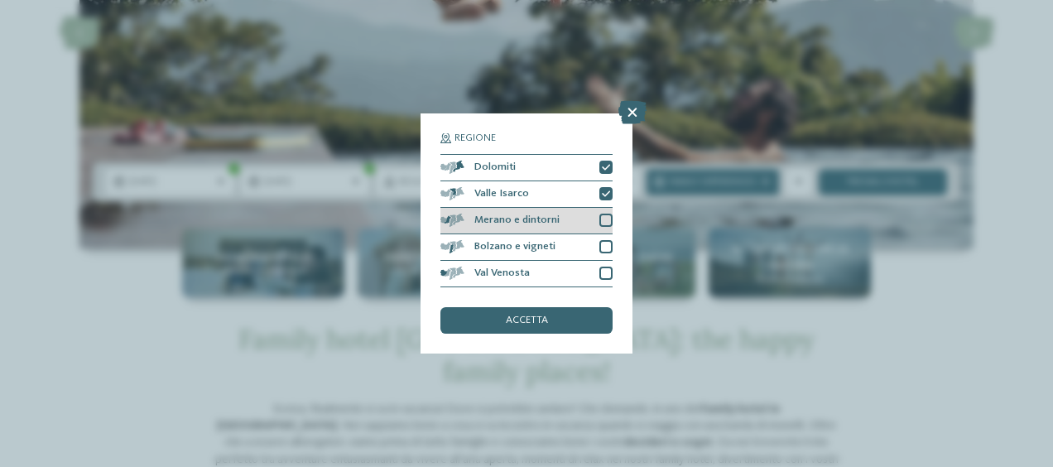
click at [608, 217] on div at bounding box center [606, 220] width 13 height 13
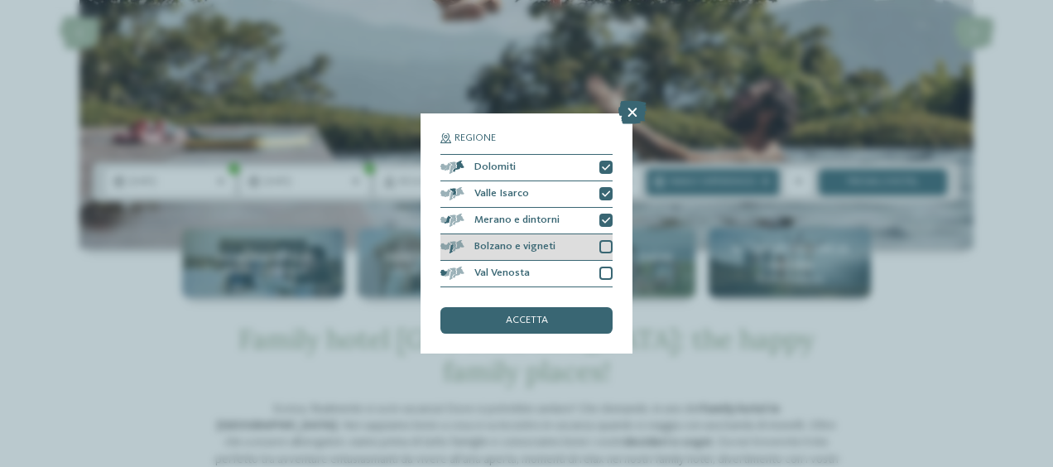
click at [610, 250] on div at bounding box center [606, 246] width 13 height 13
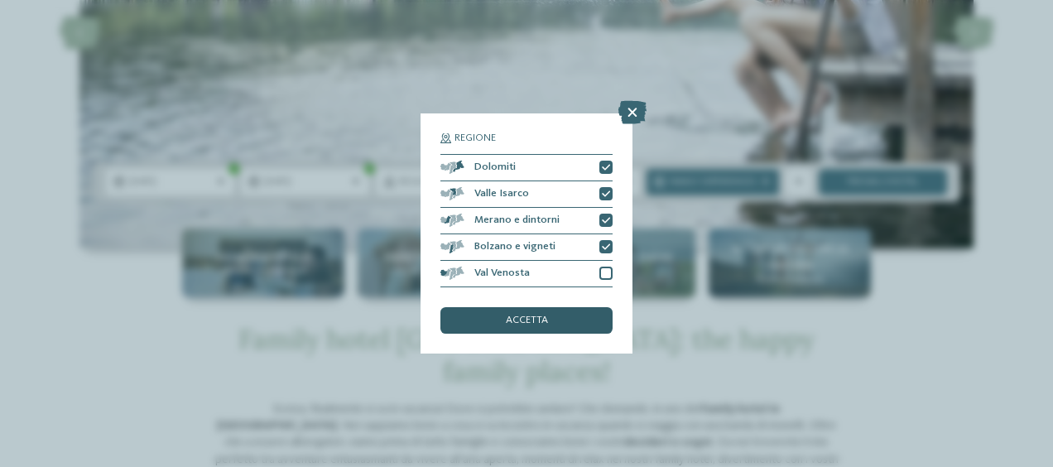
click at [546, 321] on span "accetta" at bounding box center [527, 321] width 42 height 11
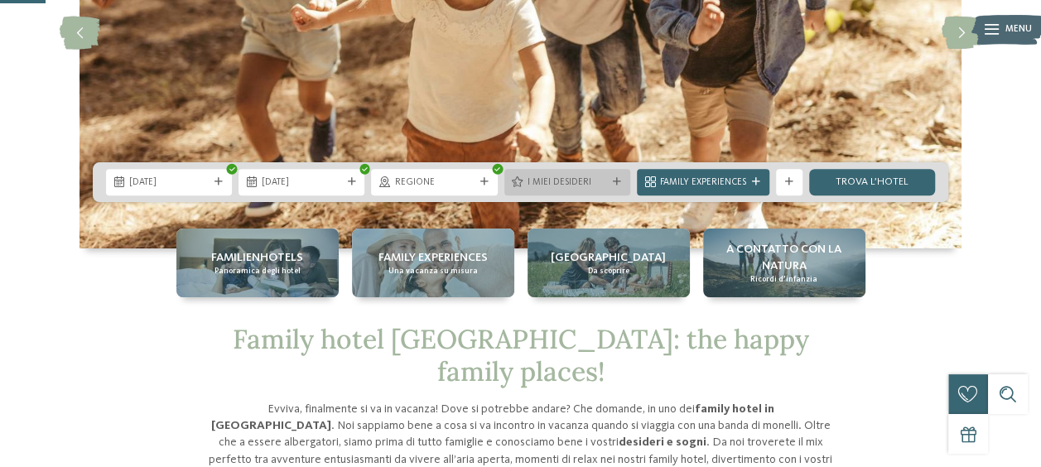
click at [612, 182] on div at bounding box center [616, 182] width 13 height 8
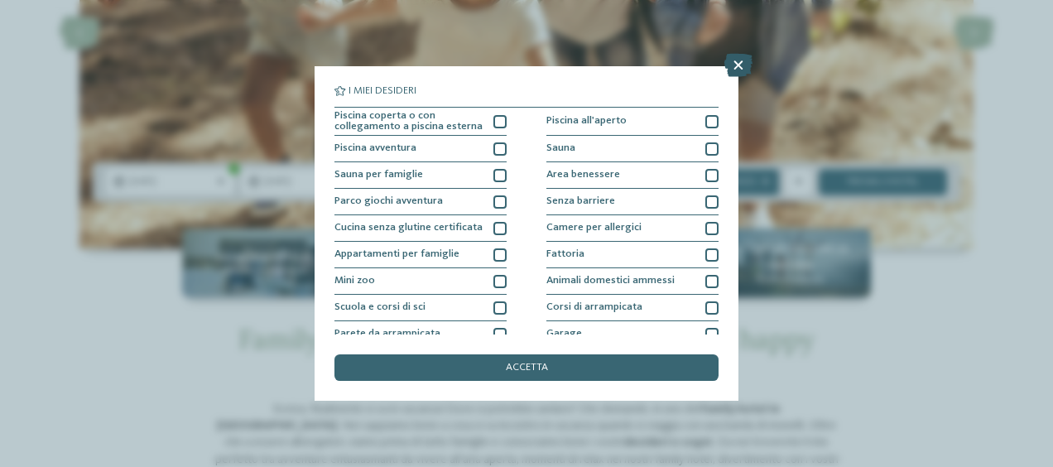
click at [742, 71] on icon at bounding box center [739, 65] width 28 height 23
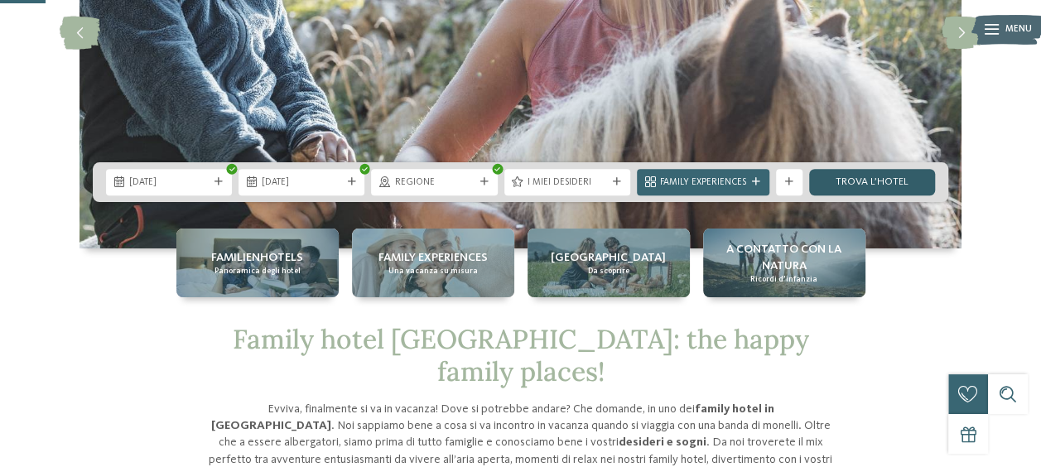
click at [845, 185] on link "trova l’hotel" at bounding box center [872, 182] width 126 height 27
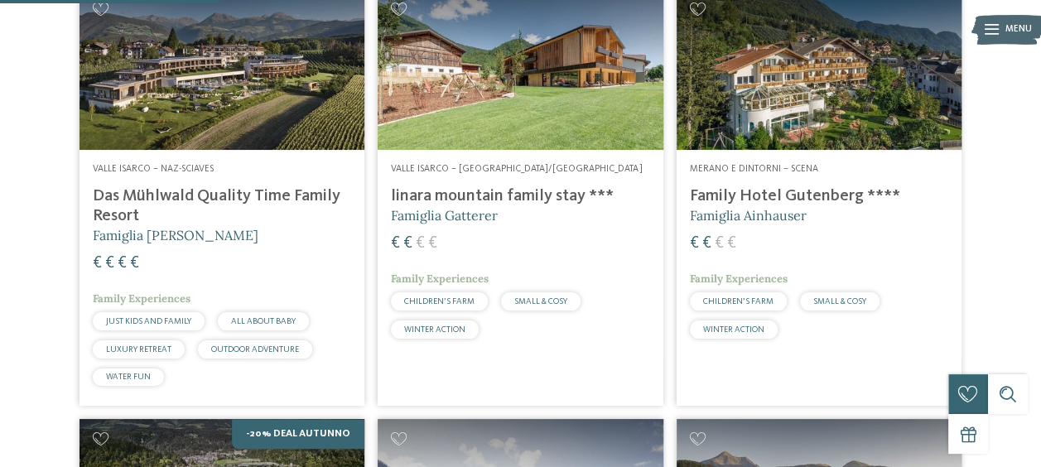
scroll to position [401, 0]
